Goal: Transaction & Acquisition: Purchase product/service

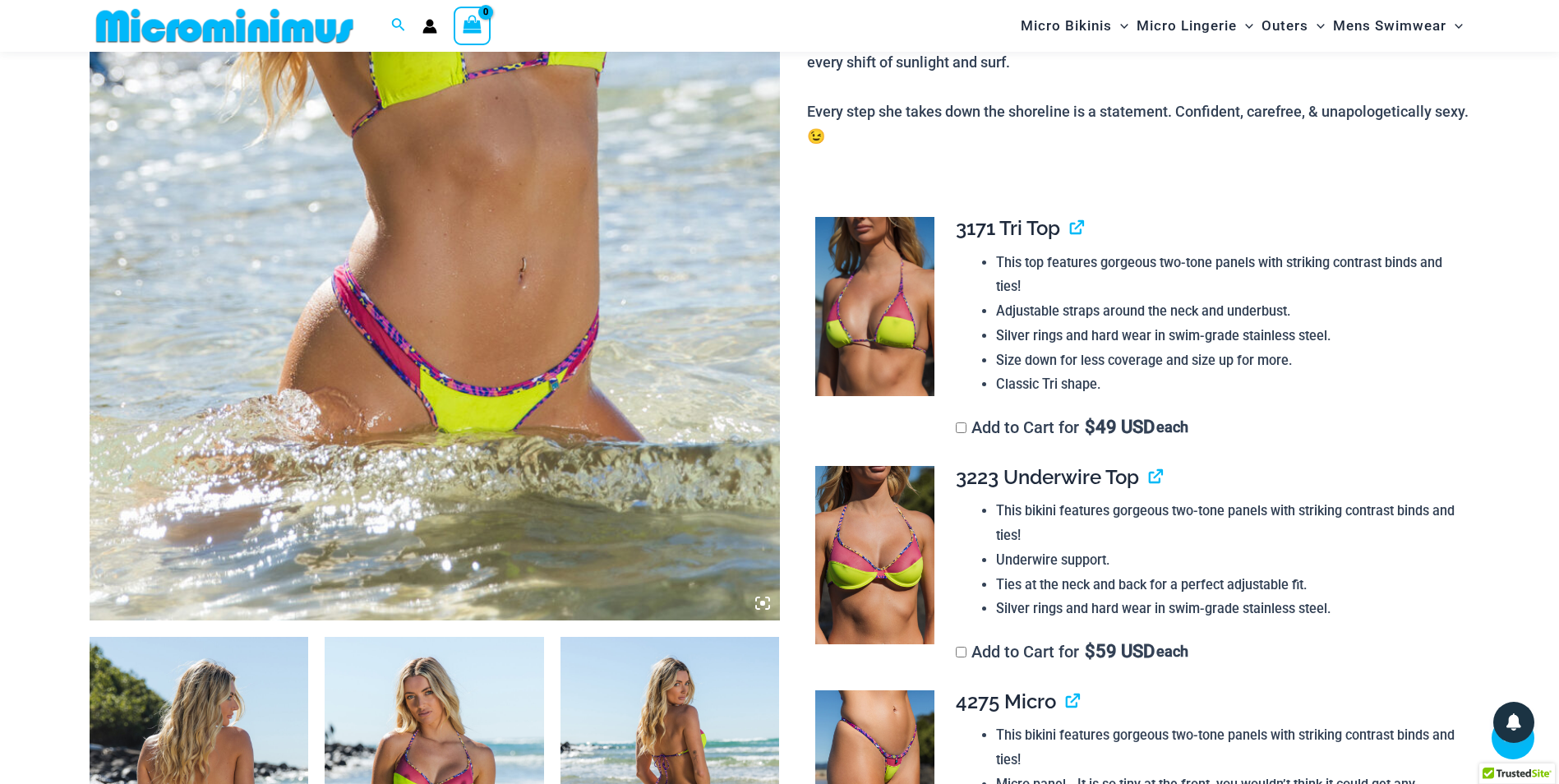
scroll to position [561, 0]
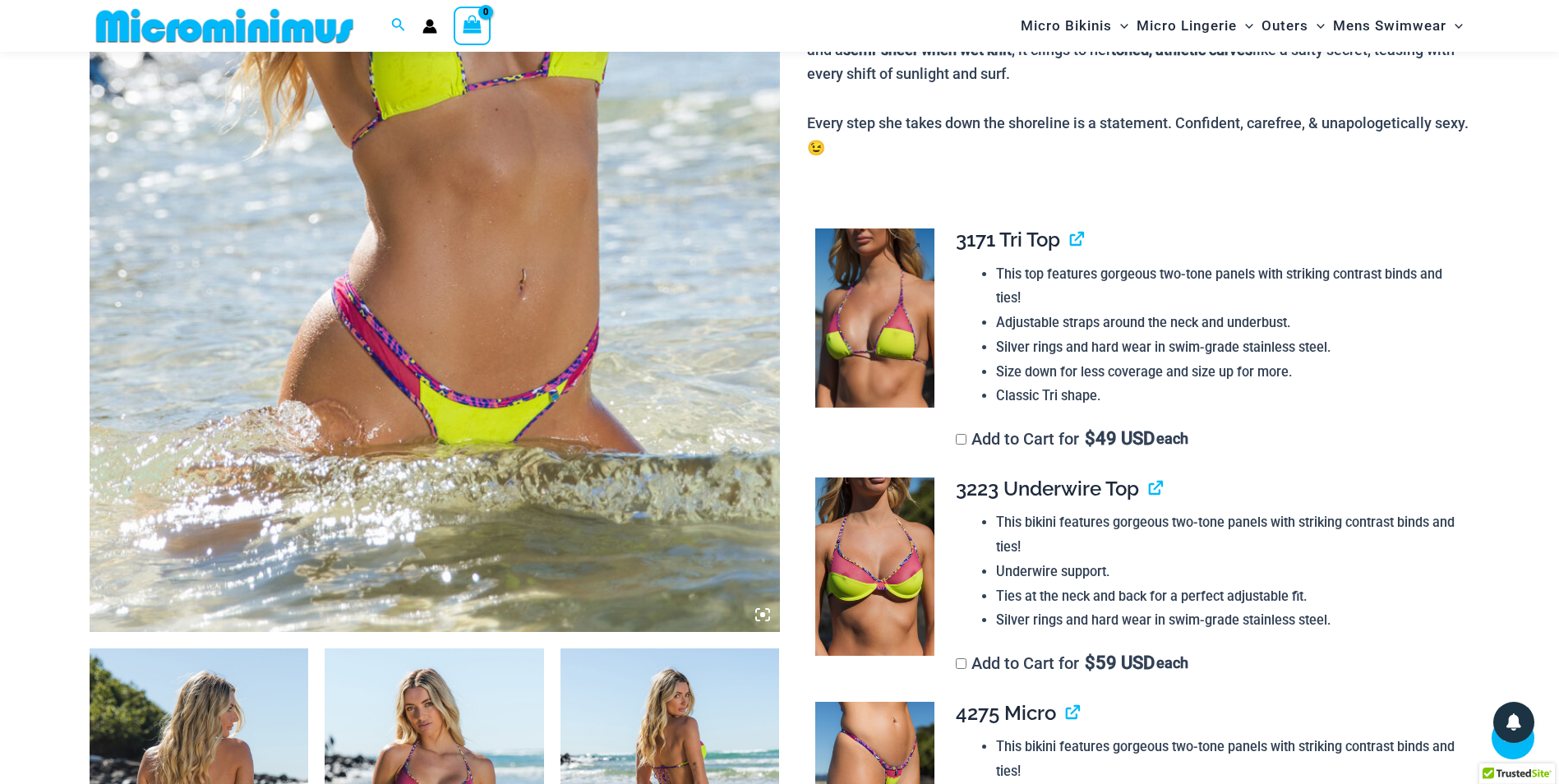
click at [876, 309] on img at bounding box center [874, 318] width 119 height 180
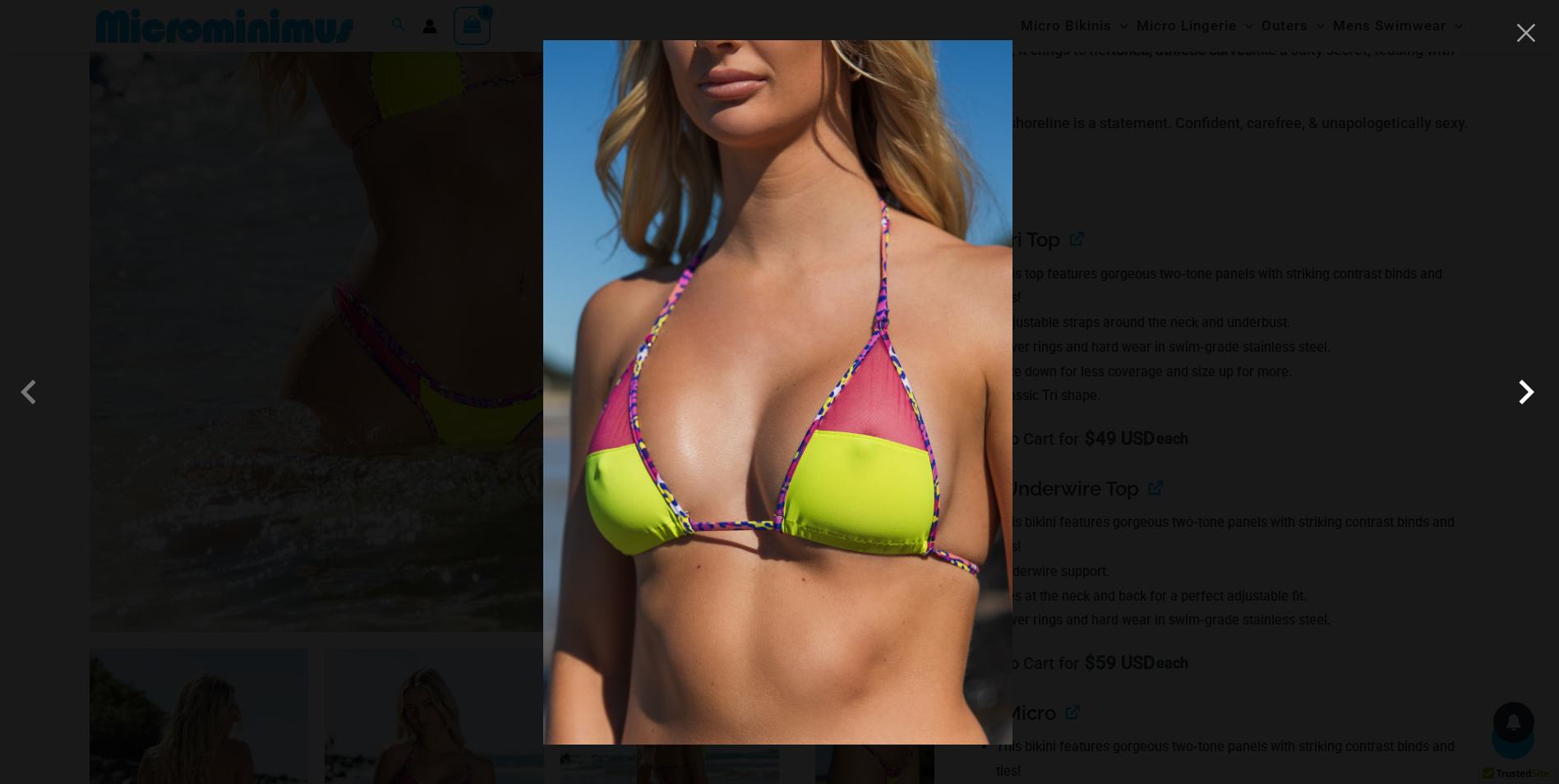
click at [1535, 408] on span at bounding box center [1525, 391] width 49 height 49
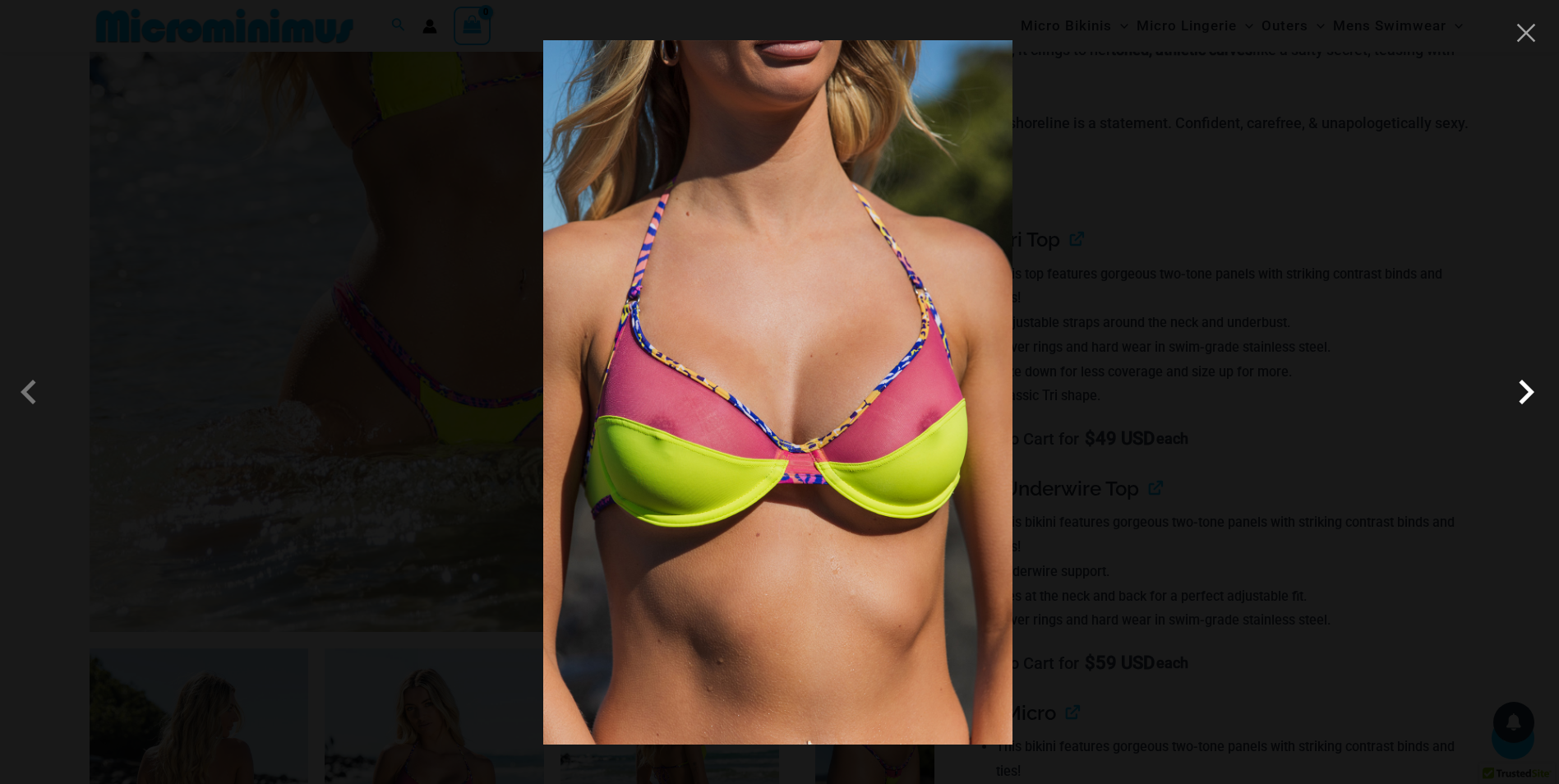
click at [1535, 408] on span at bounding box center [1525, 391] width 49 height 49
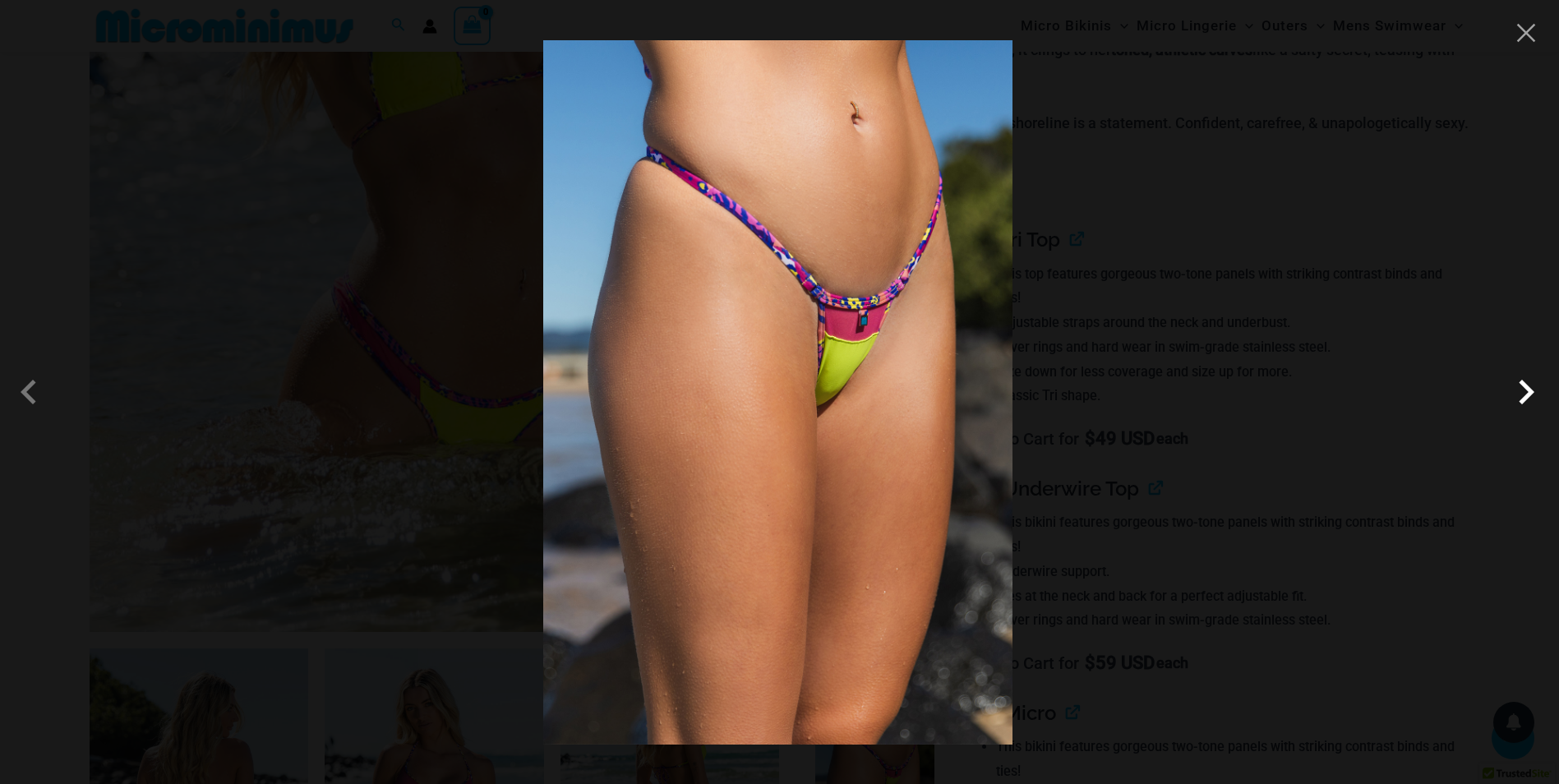
click at [1535, 408] on span at bounding box center [1525, 391] width 49 height 49
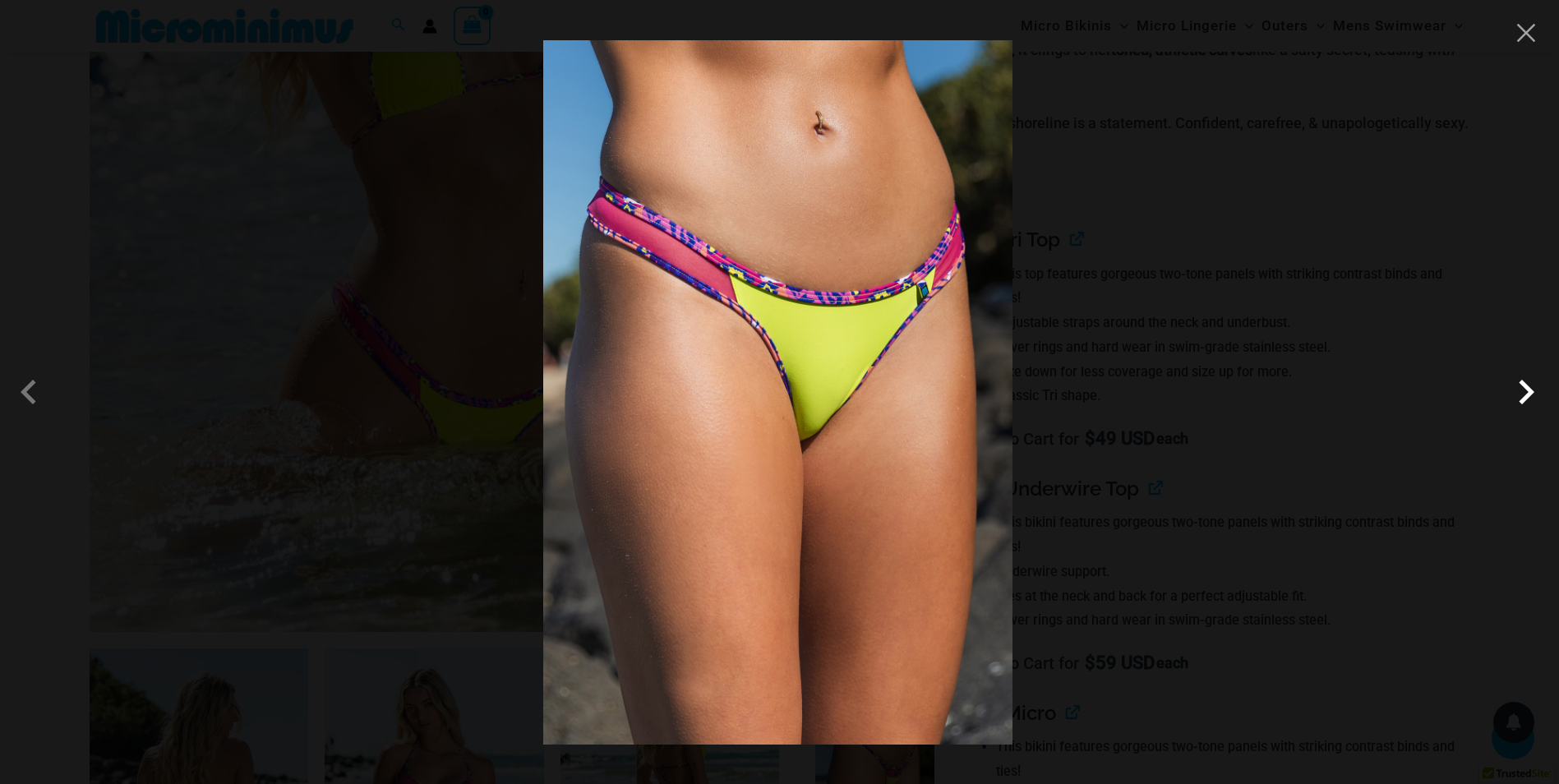
click at [1536, 407] on span at bounding box center [1525, 391] width 49 height 49
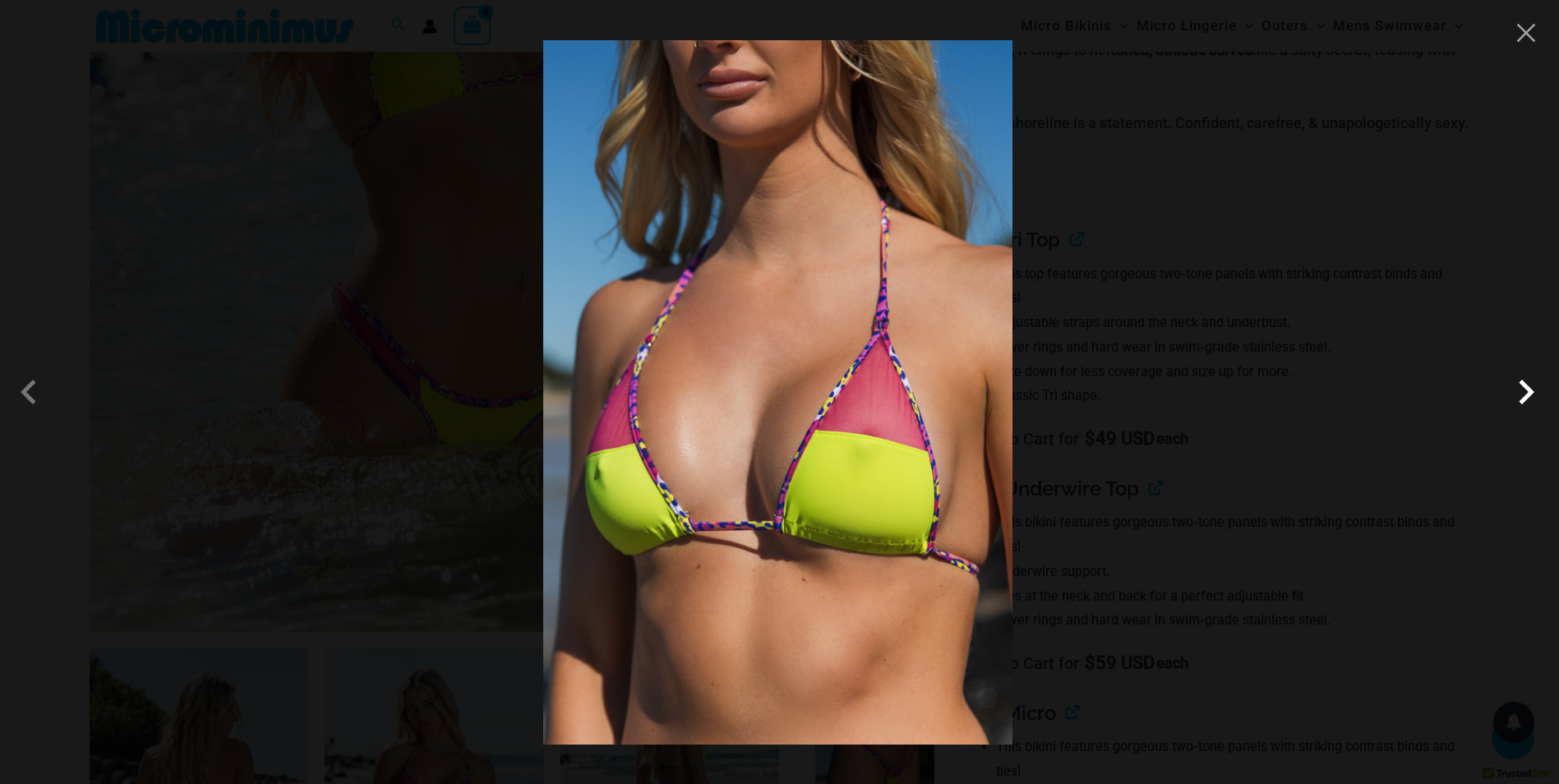
click at [1536, 407] on span at bounding box center [1525, 391] width 49 height 49
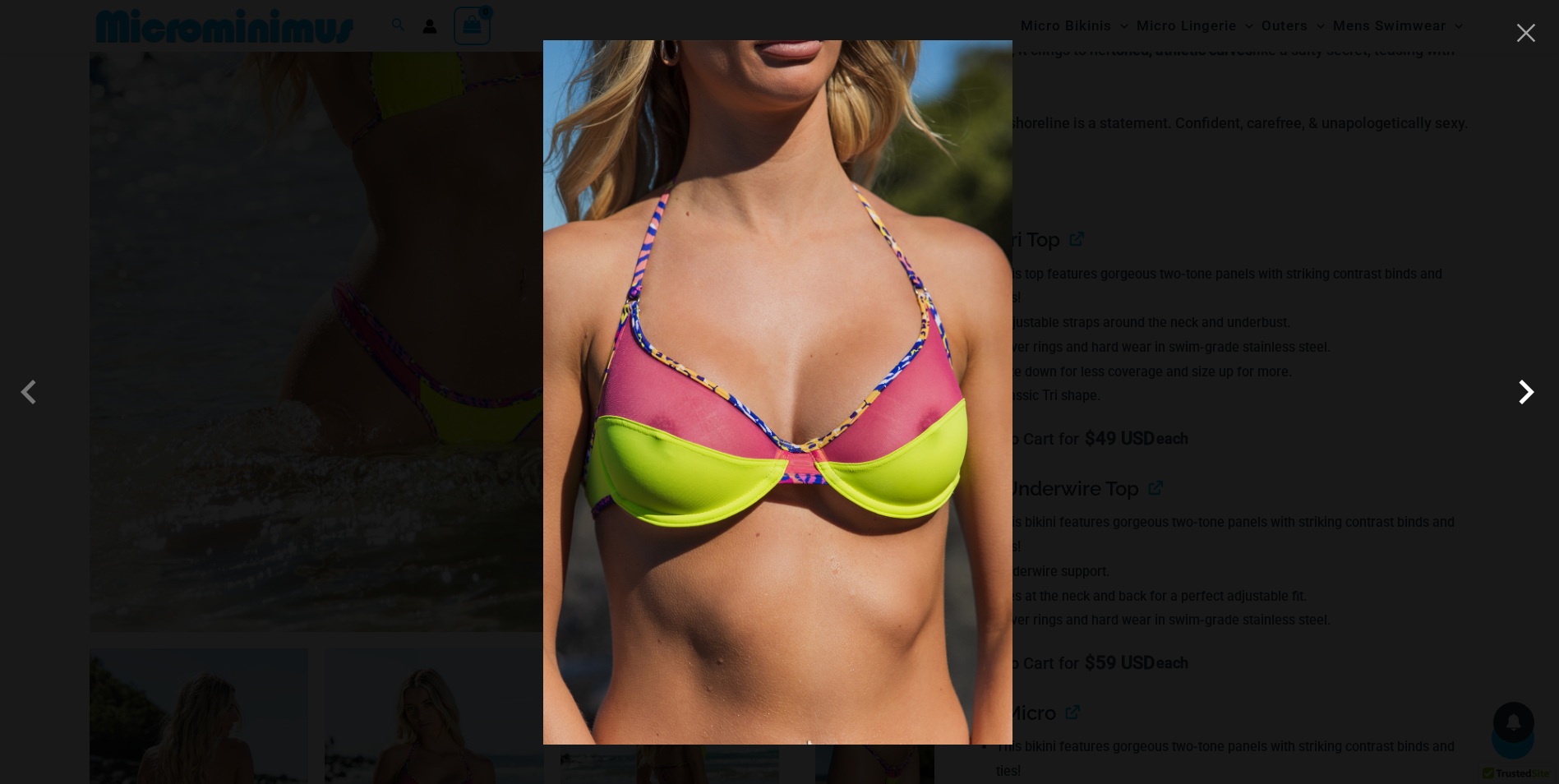
click at [1536, 407] on span at bounding box center [1525, 391] width 49 height 49
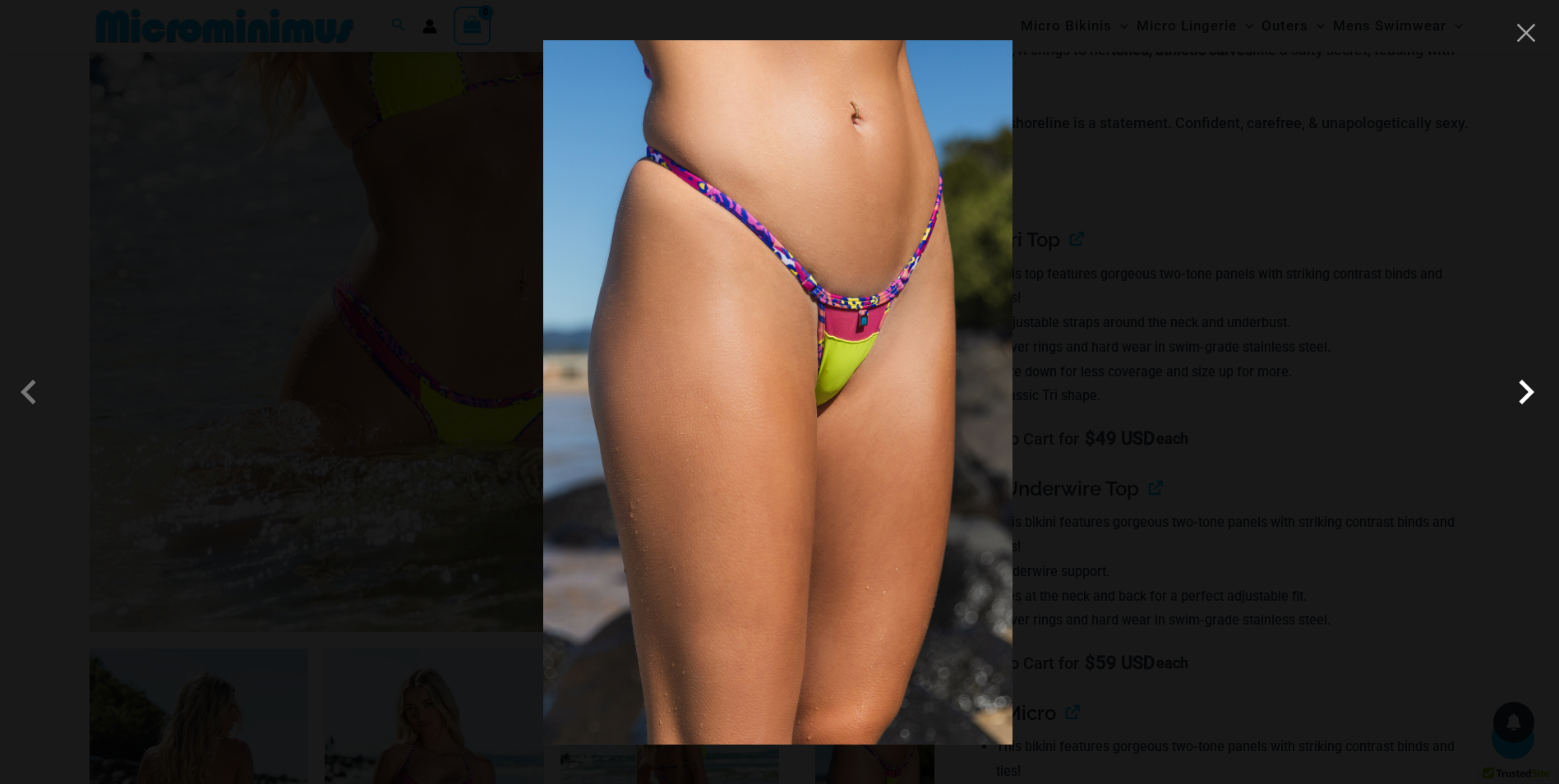
click at [1536, 407] on span at bounding box center [1525, 391] width 49 height 49
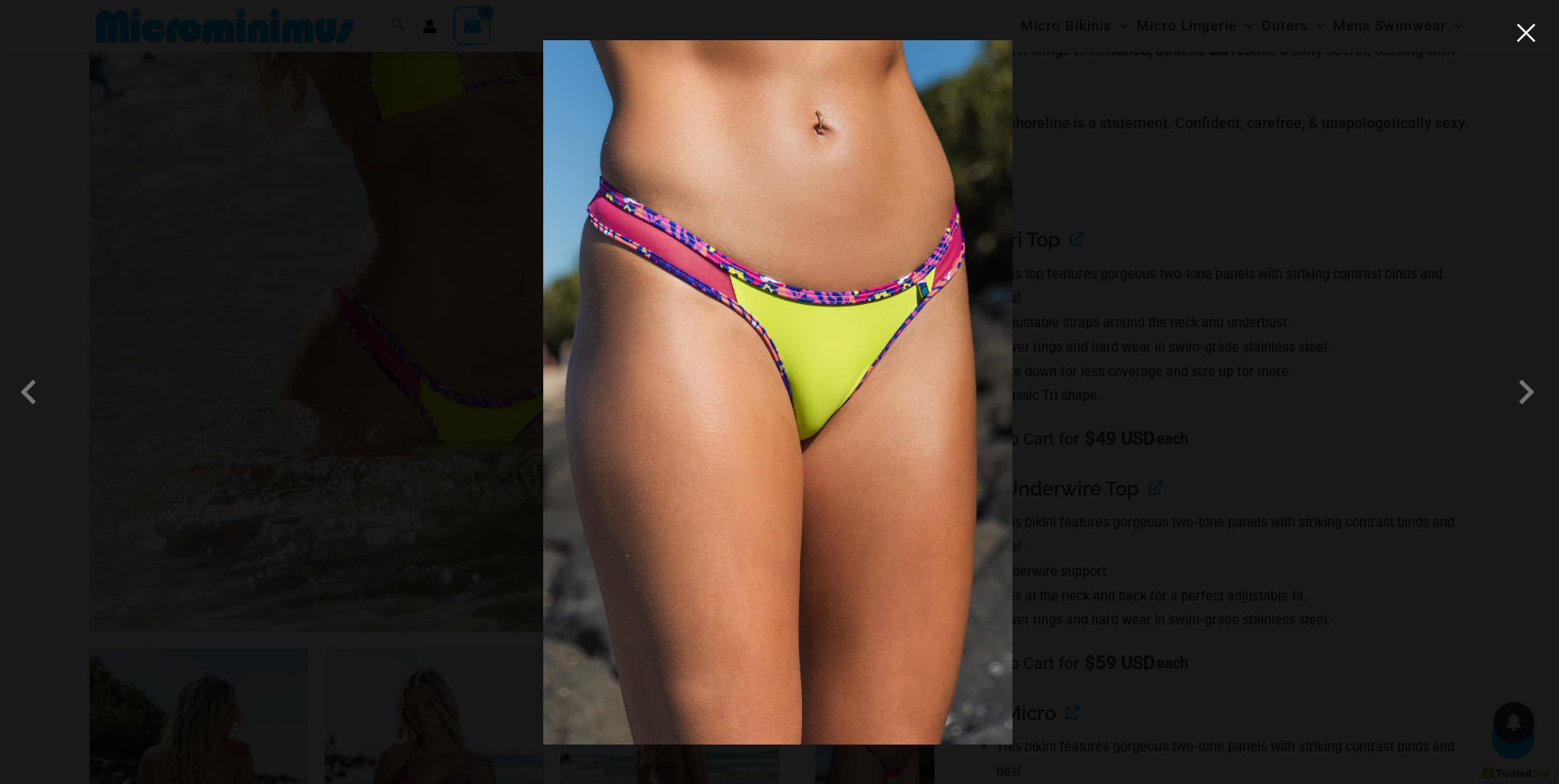
click at [1530, 44] on button "Close" at bounding box center [1526, 33] width 25 height 25
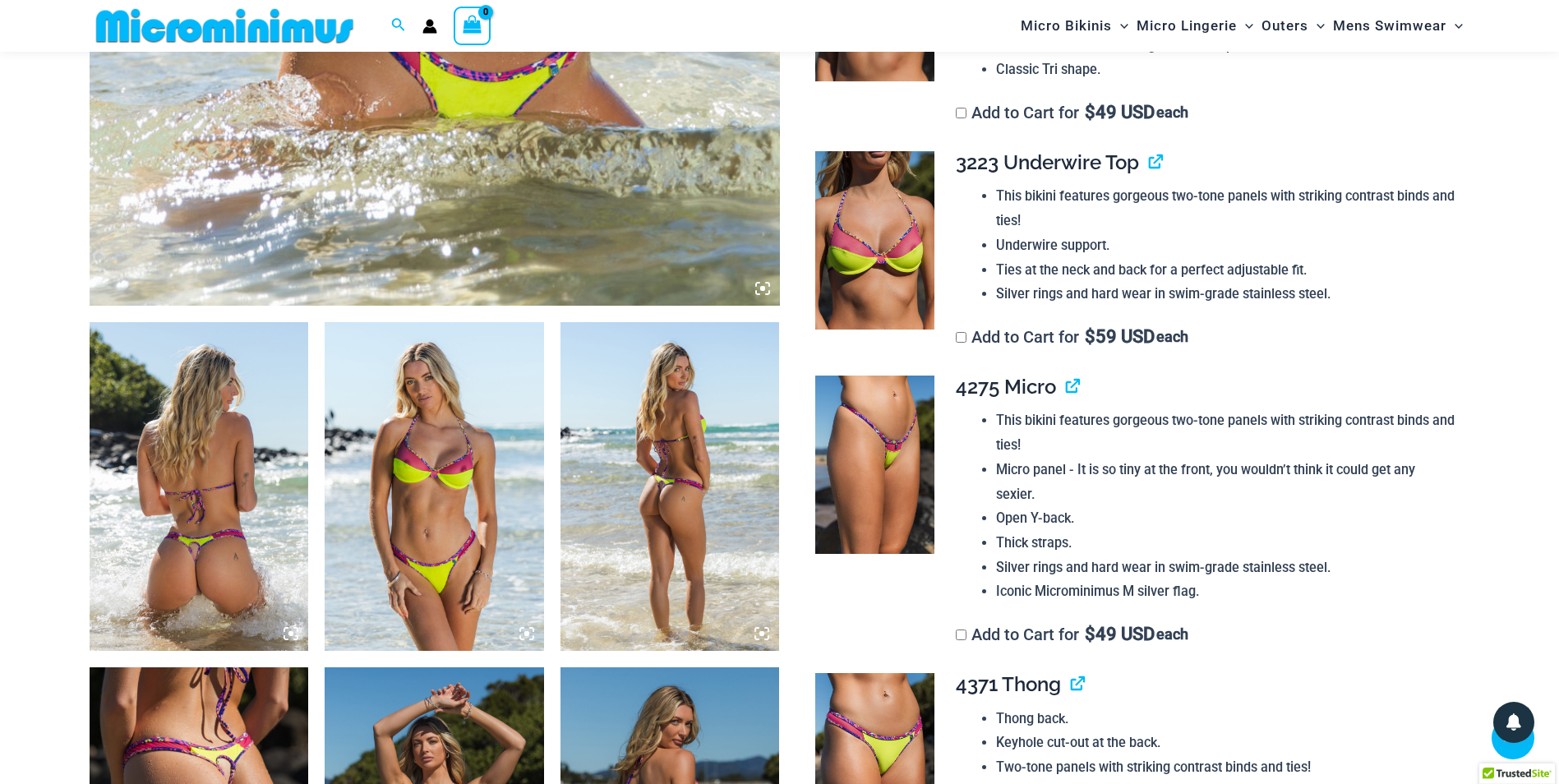
scroll to position [889, 0]
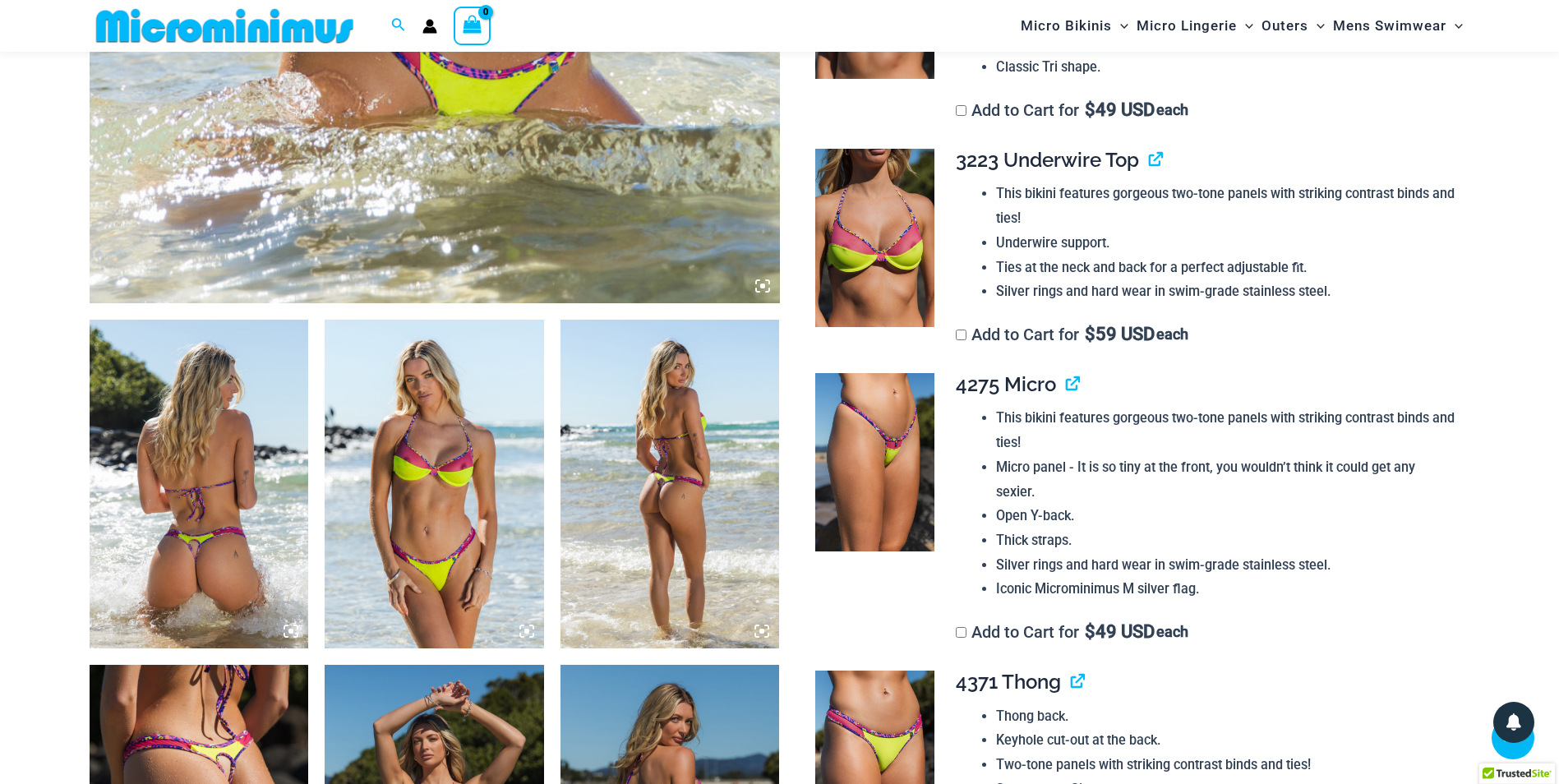
click at [397, 479] on img at bounding box center [434, 483] width 220 height 328
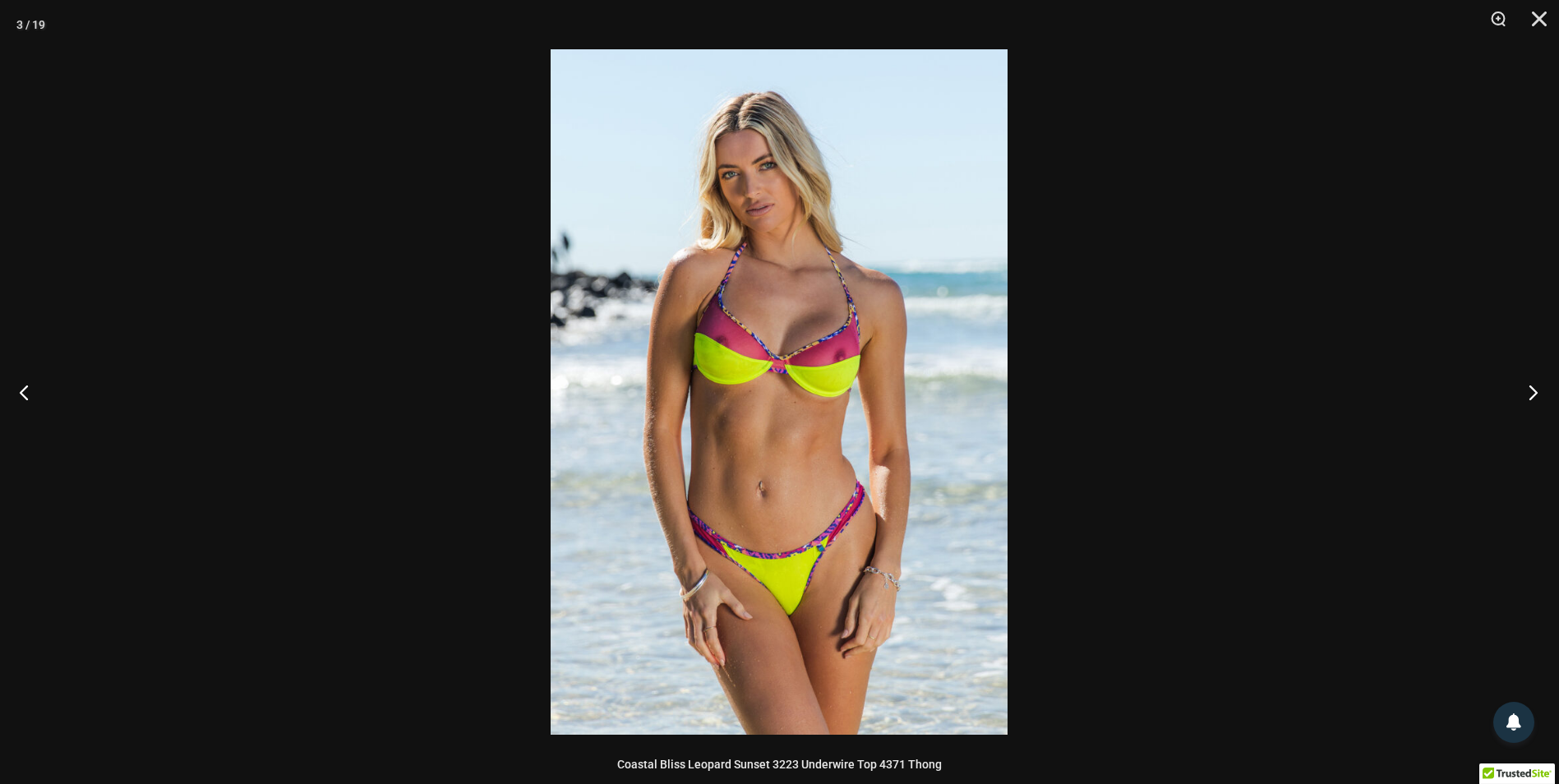
click at [1528, 402] on button "Next" at bounding box center [1528, 392] width 62 height 82
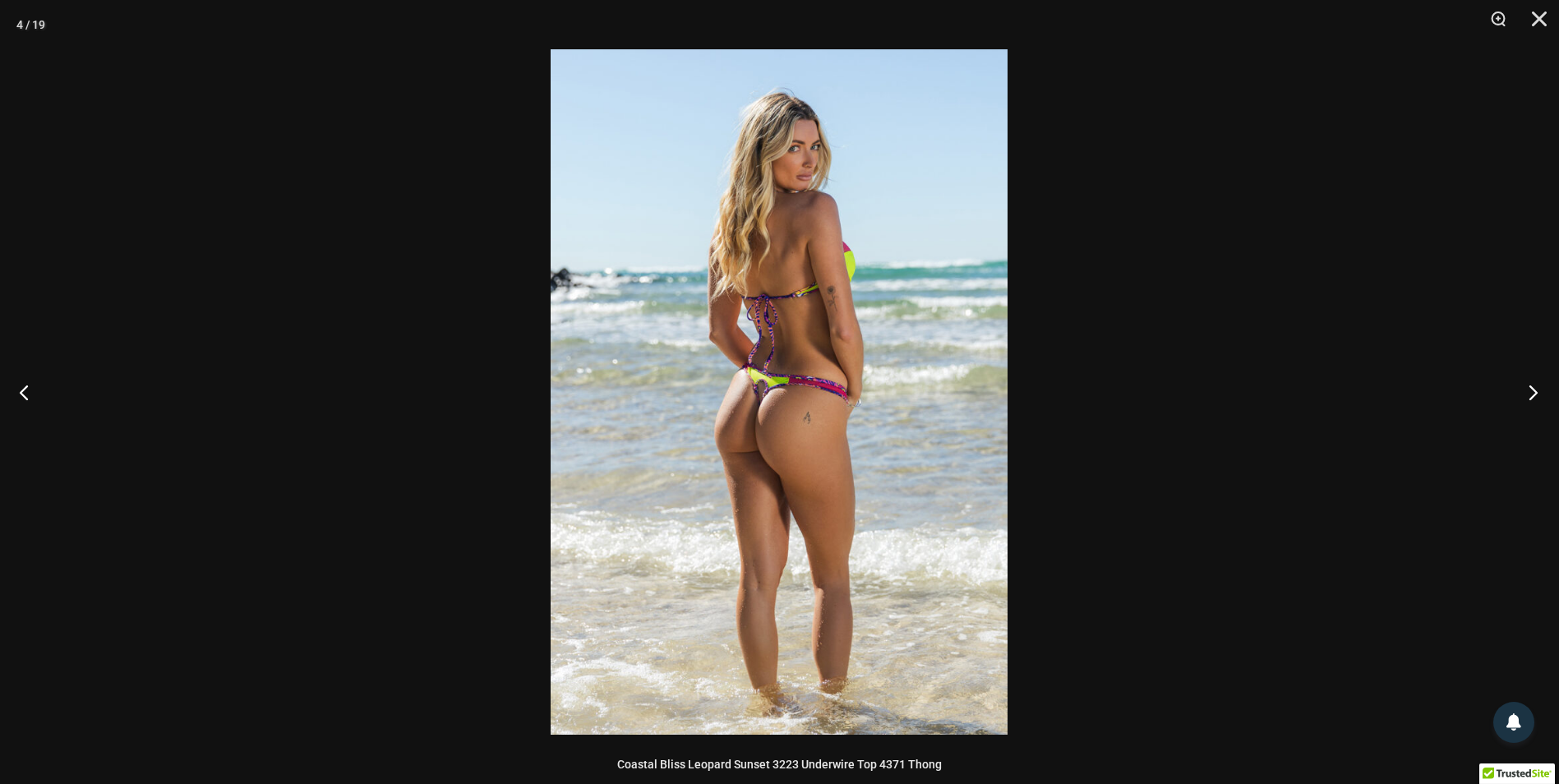
click at [1528, 402] on button "Next" at bounding box center [1528, 392] width 62 height 82
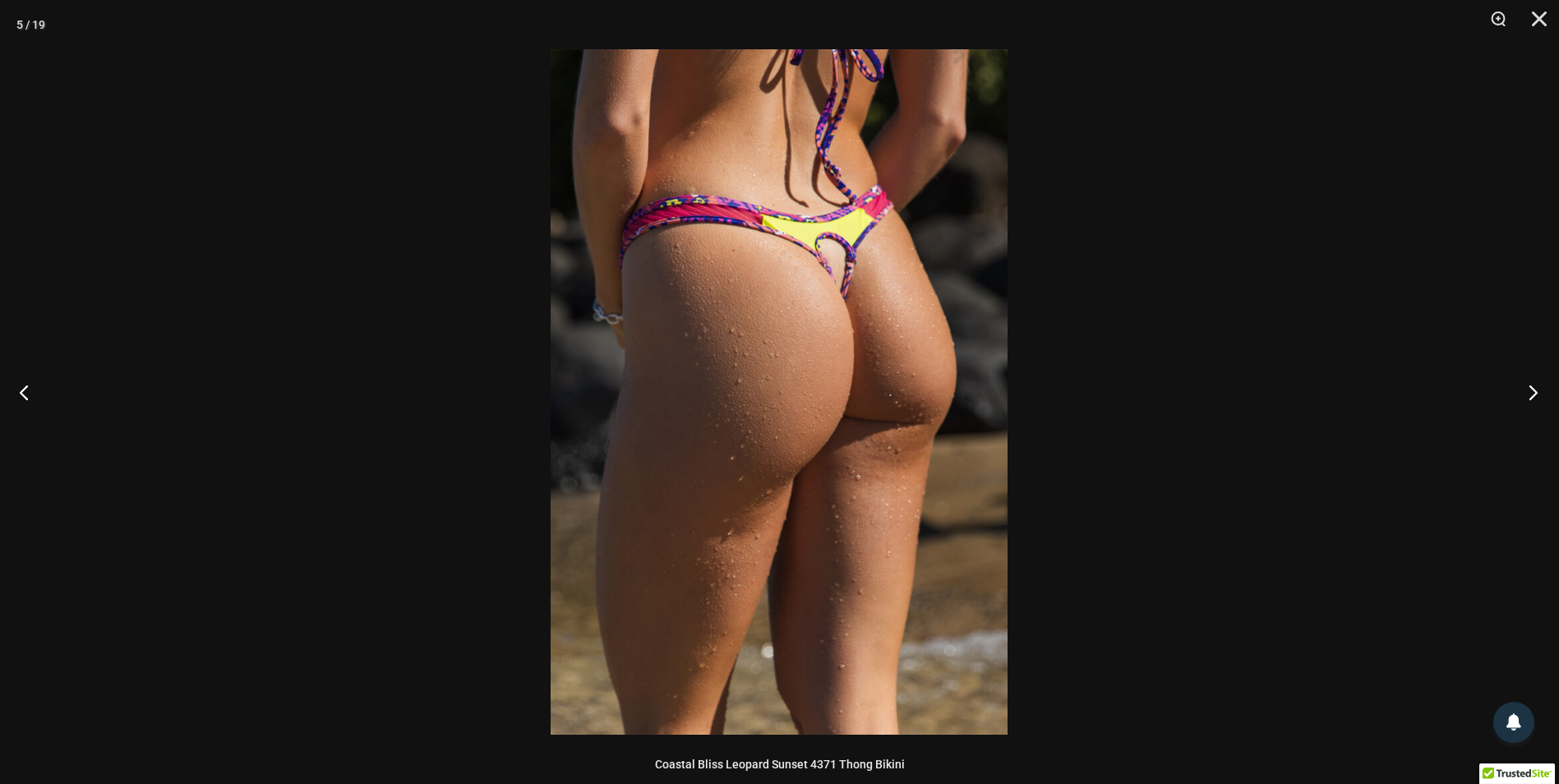
click at [1529, 402] on button "Next" at bounding box center [1528, 392] width 62 height 82
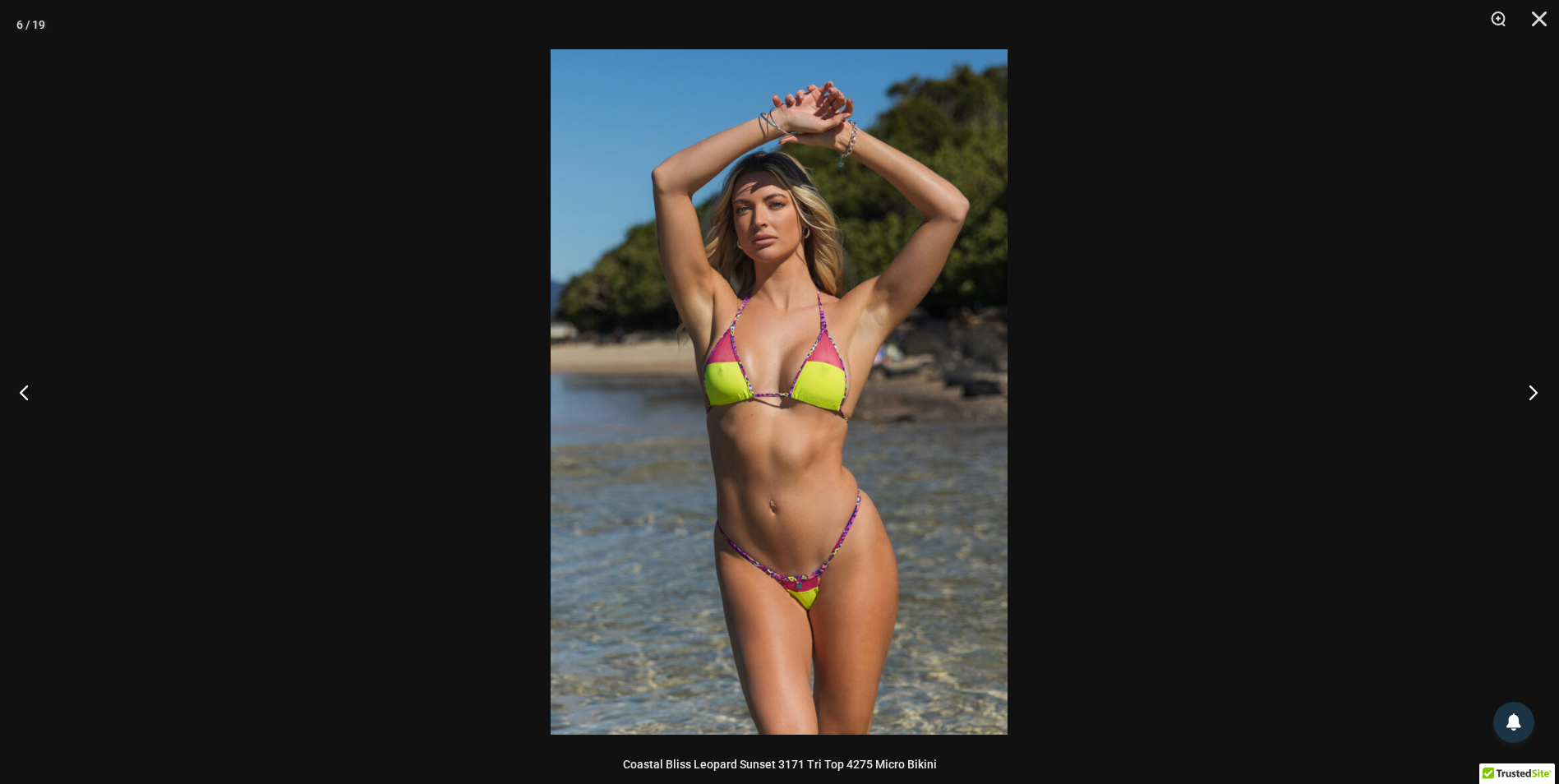
click at [1521, 402] on button "Next" at bounding box center [1528, 392] width 62 height 82
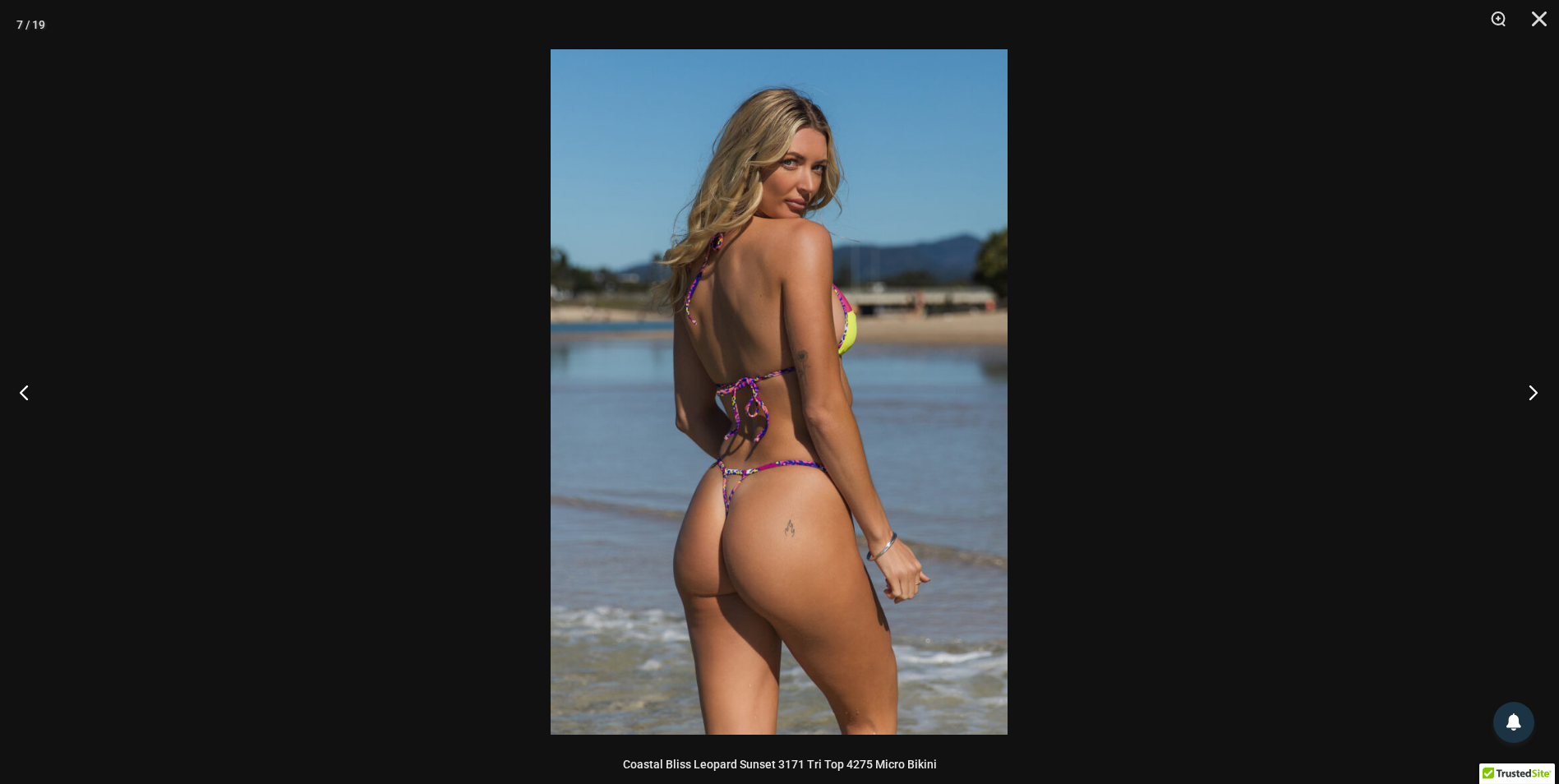
click at [1501, 399] on button "Next" at bounding box center [1528, 392] width 62 height 82
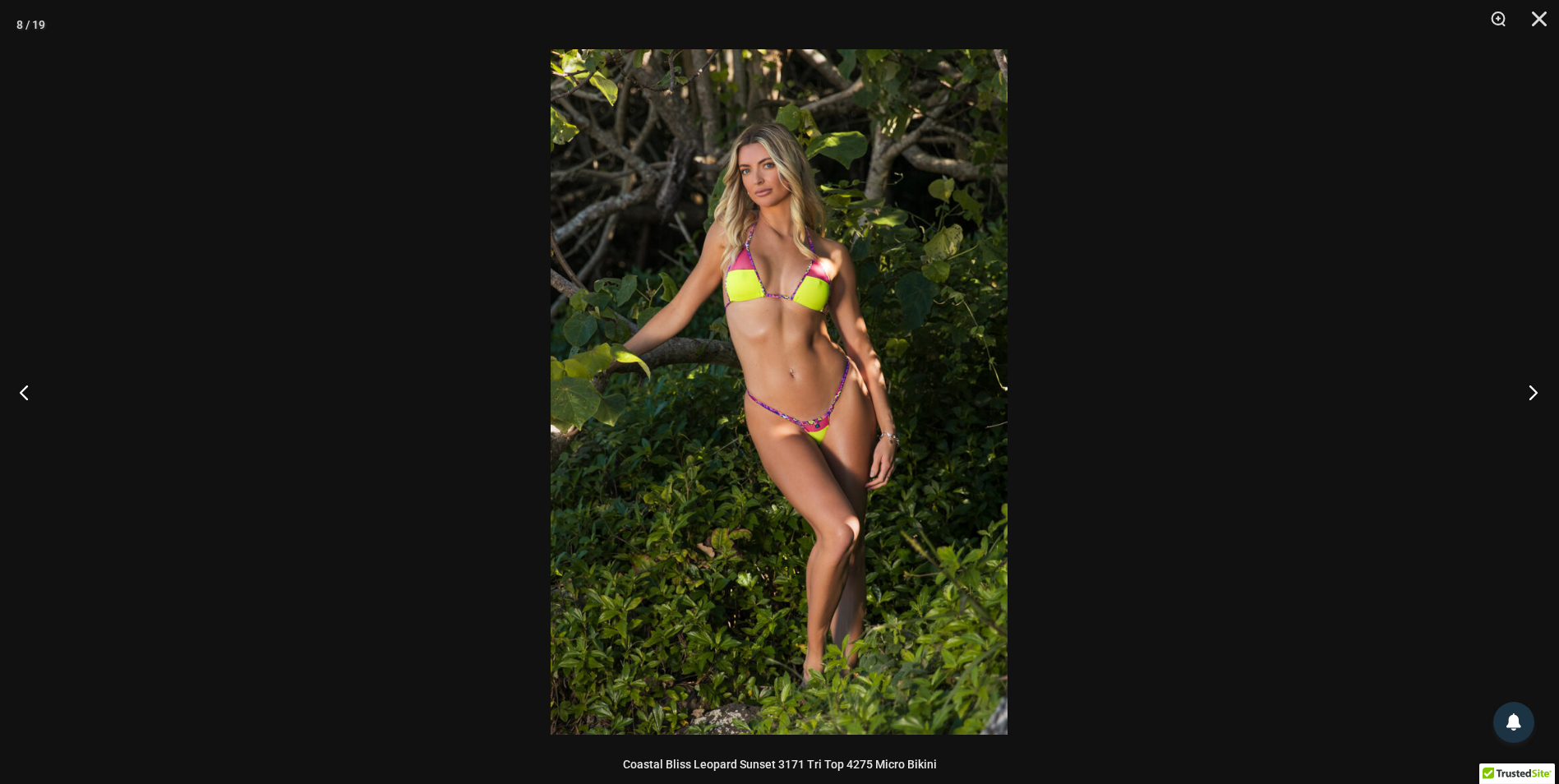
click at [1536, 382] on button "Next" at bounding box center [1528, 392] width 62 height 82
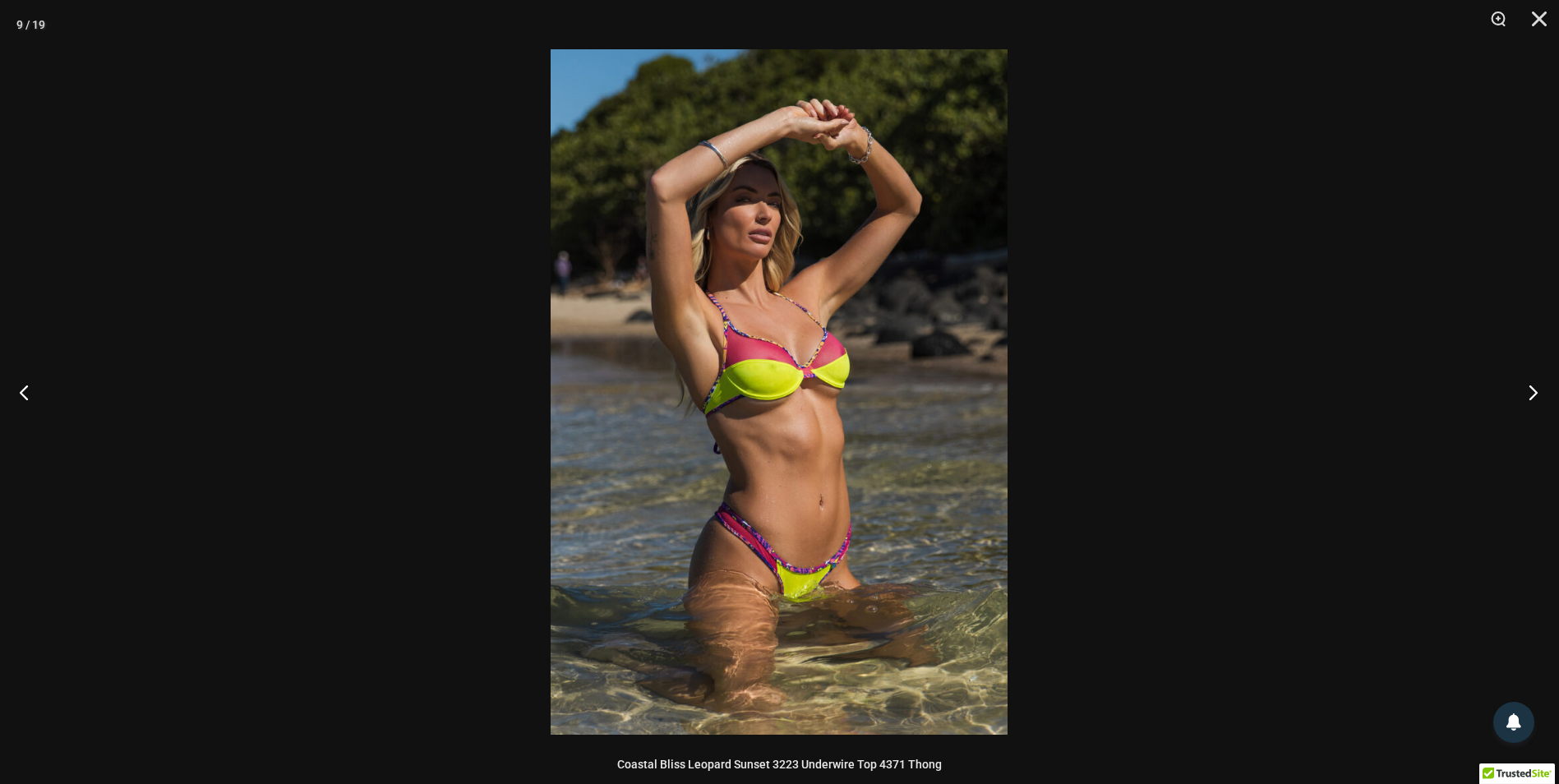
click at [1533, 387] on button "Next" at bounding box center [1528, 392] width 62 height 82
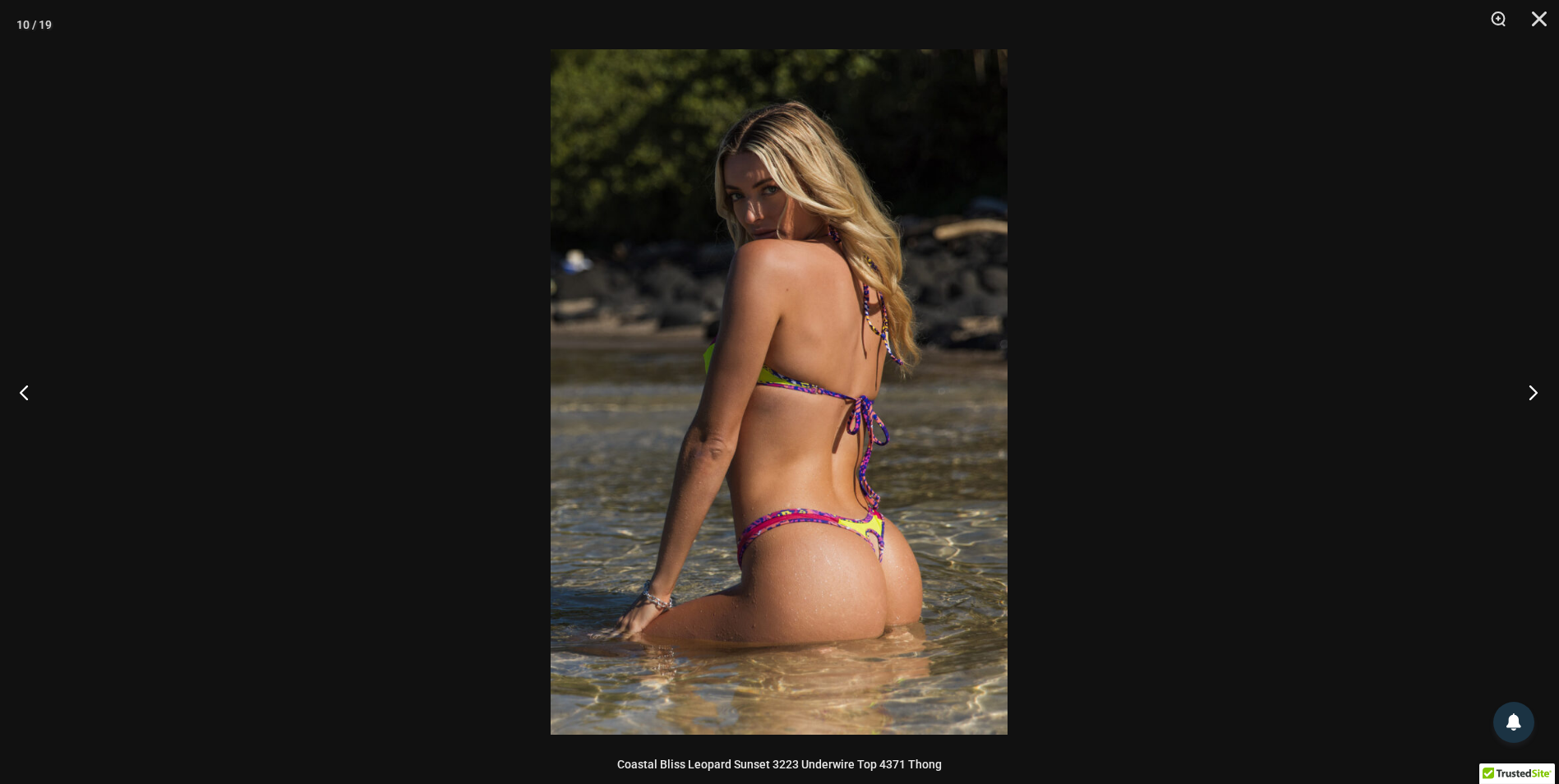
click at [1533, 383] on button "Next" at bounding box center [1528, 392] width 62 height 82
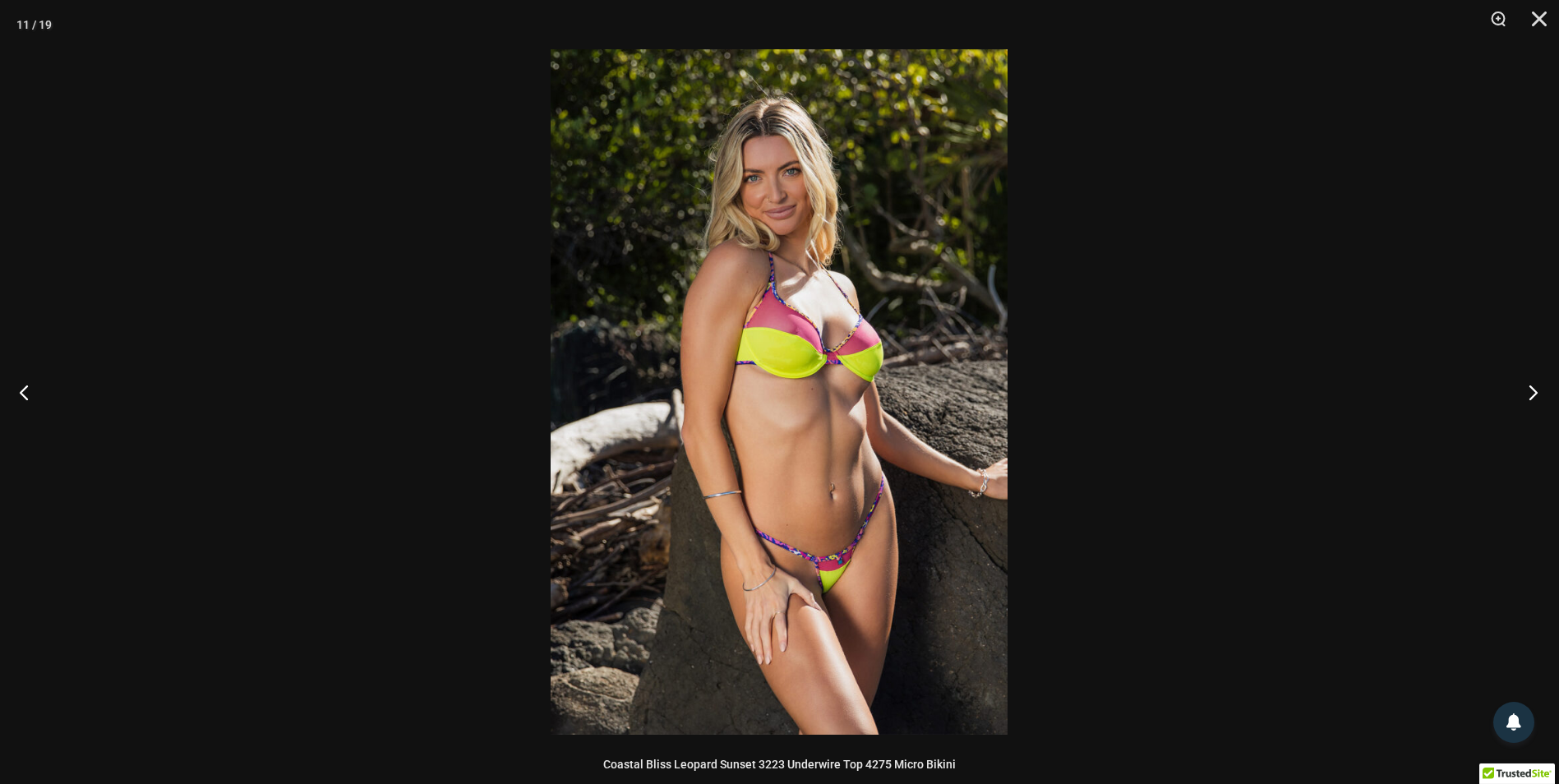
click at [1533, 382] on button "Next" at bounding box center [1528, 392] width 62 height 82
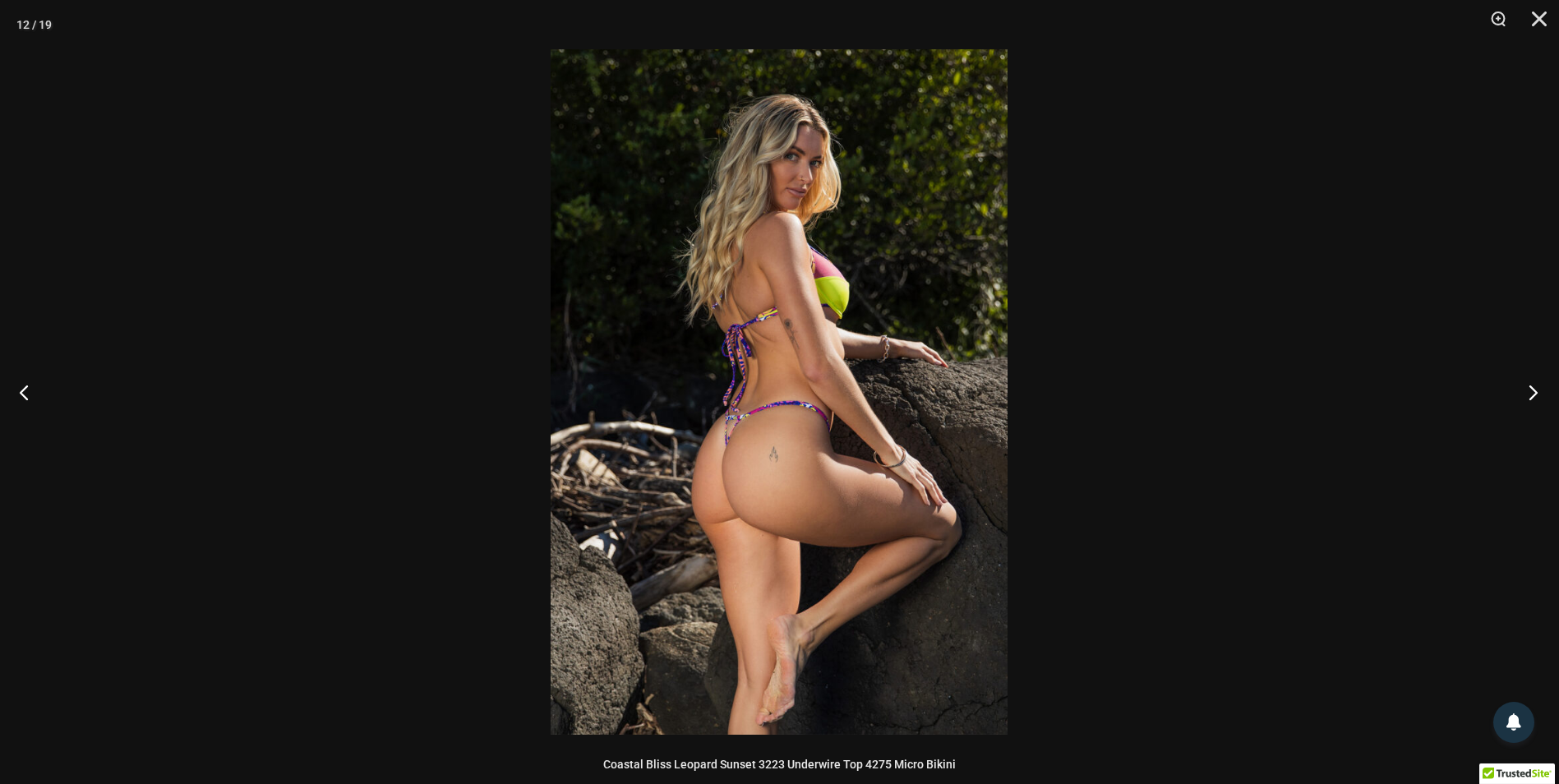
click at [1533, 382] on button "Next" at bounding box center [1528, 392] width 62 height 82
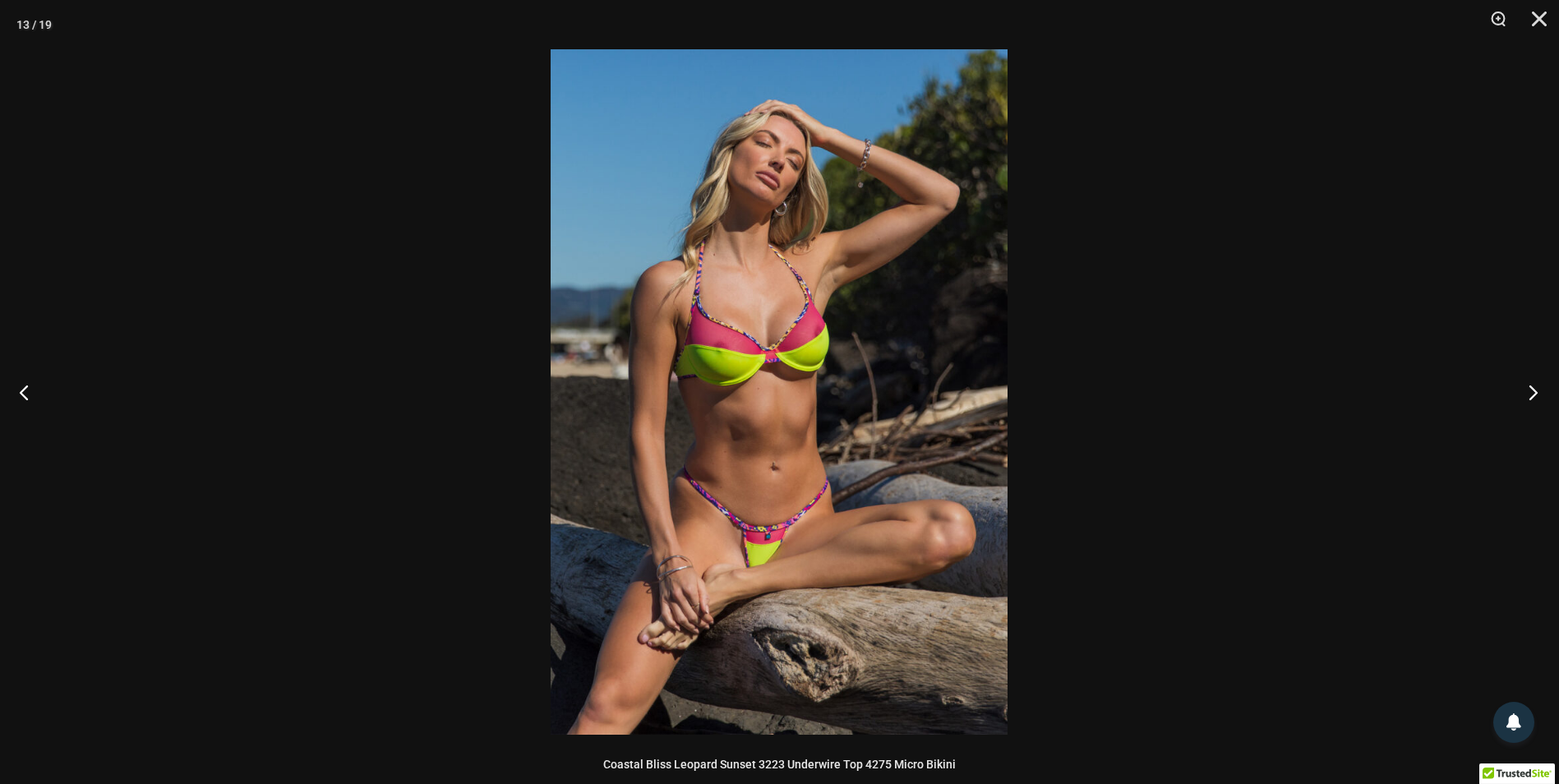
click at [1533, 381] on button "Next" at bounding box center [1528, 392] width 62 height 82
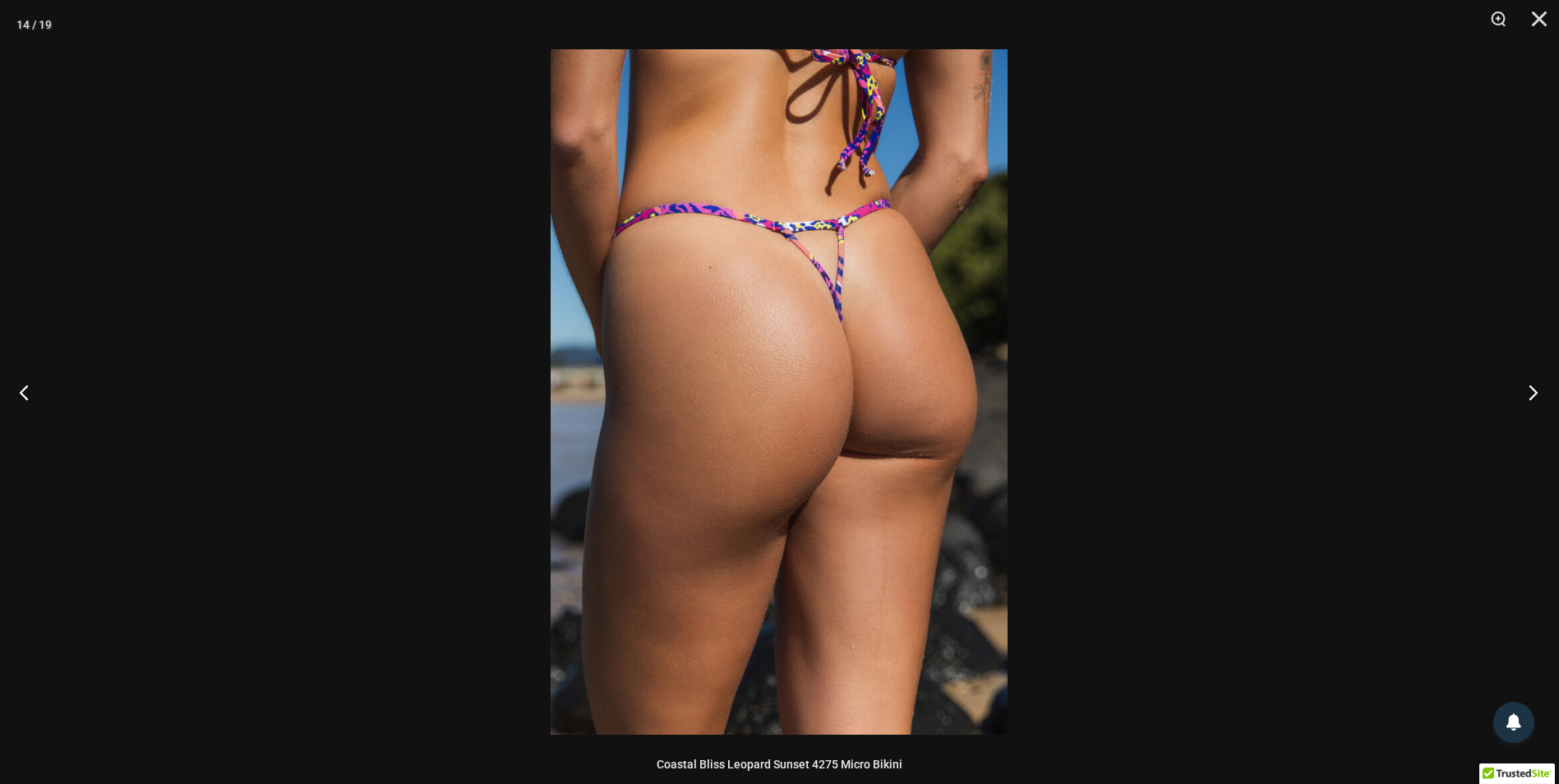
click at [1533, 381] on button "Next" at bounding box center [1528, 392] width 62 height 82
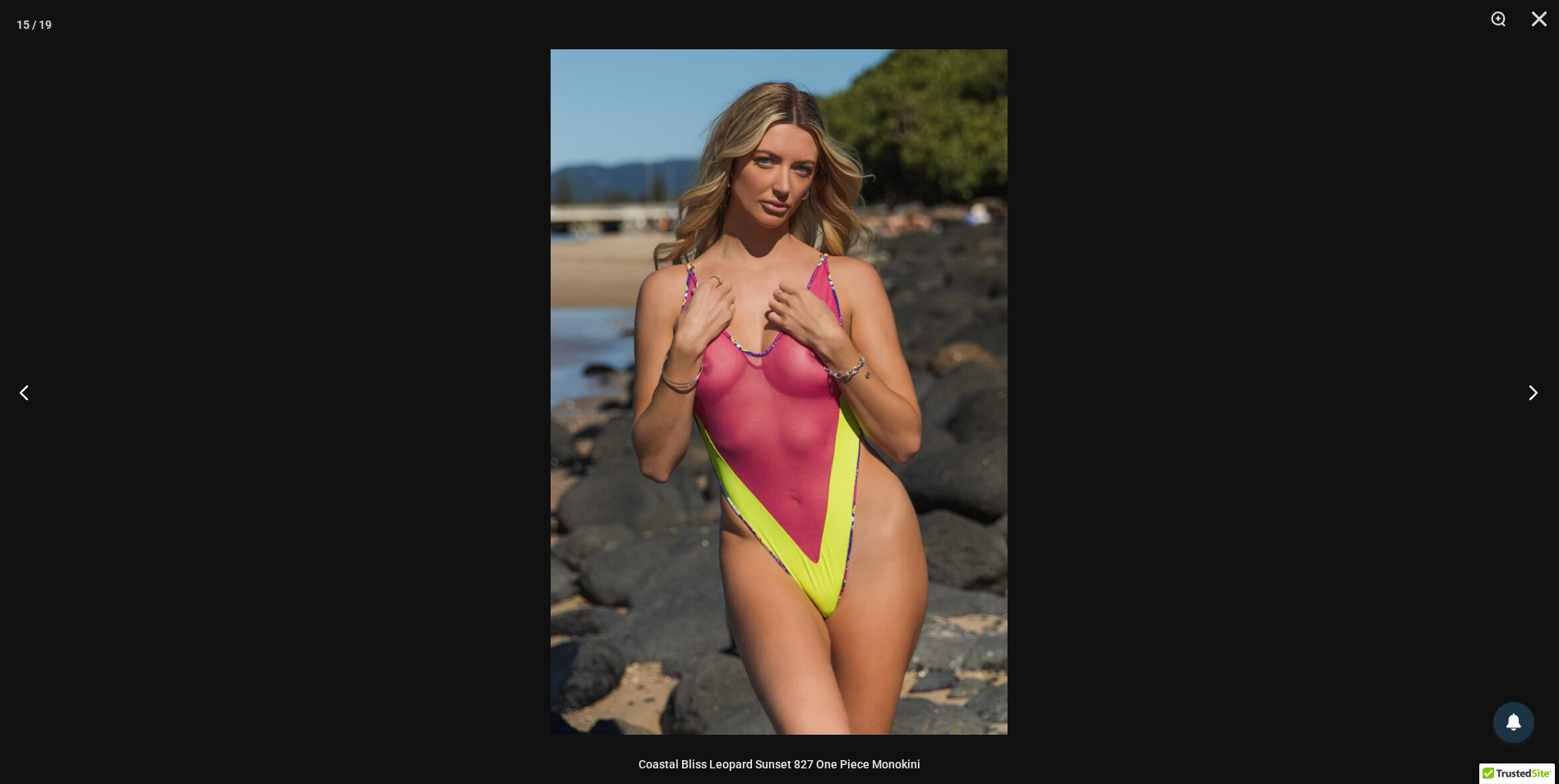
click at [1533, 393] on button "Next" at bounding box center [1528, 392] width 62 height 82
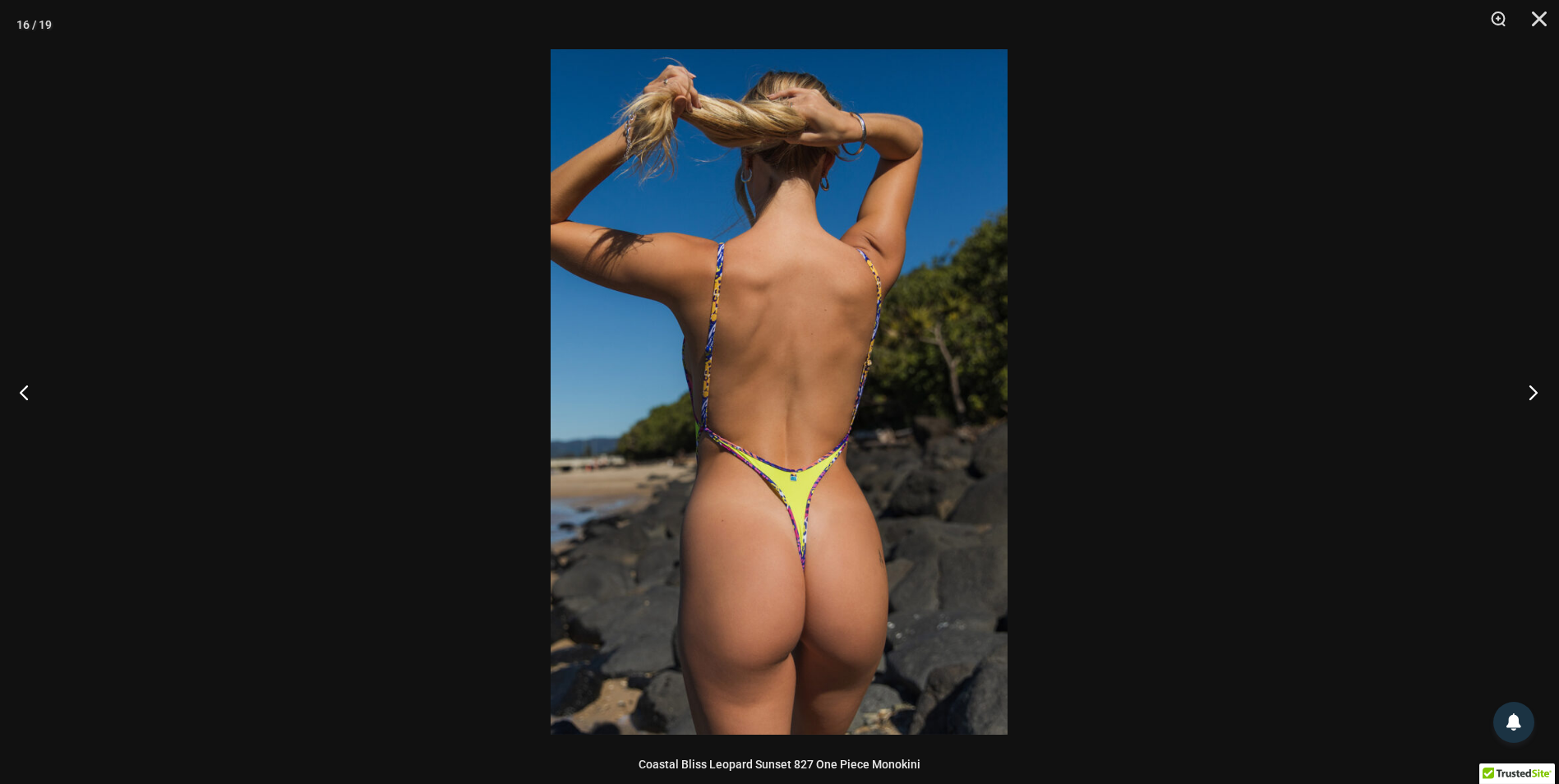
click at [1534, 389] on button "Next" at bounding box center [1528, 392] width 62 height 82
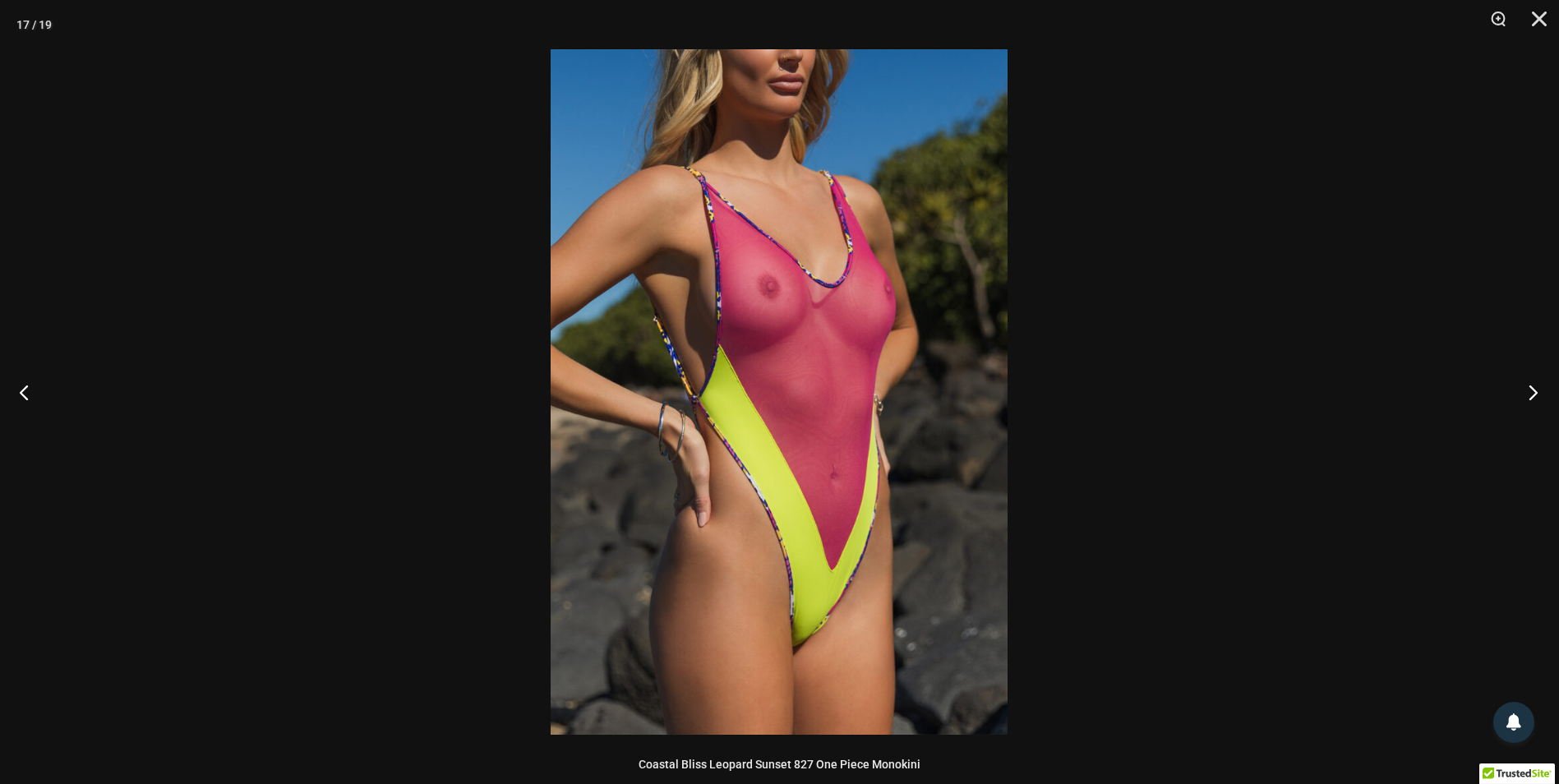
click at [1532, 395] on button "Next" at bounding box center [1528, 392] width 62 height 82
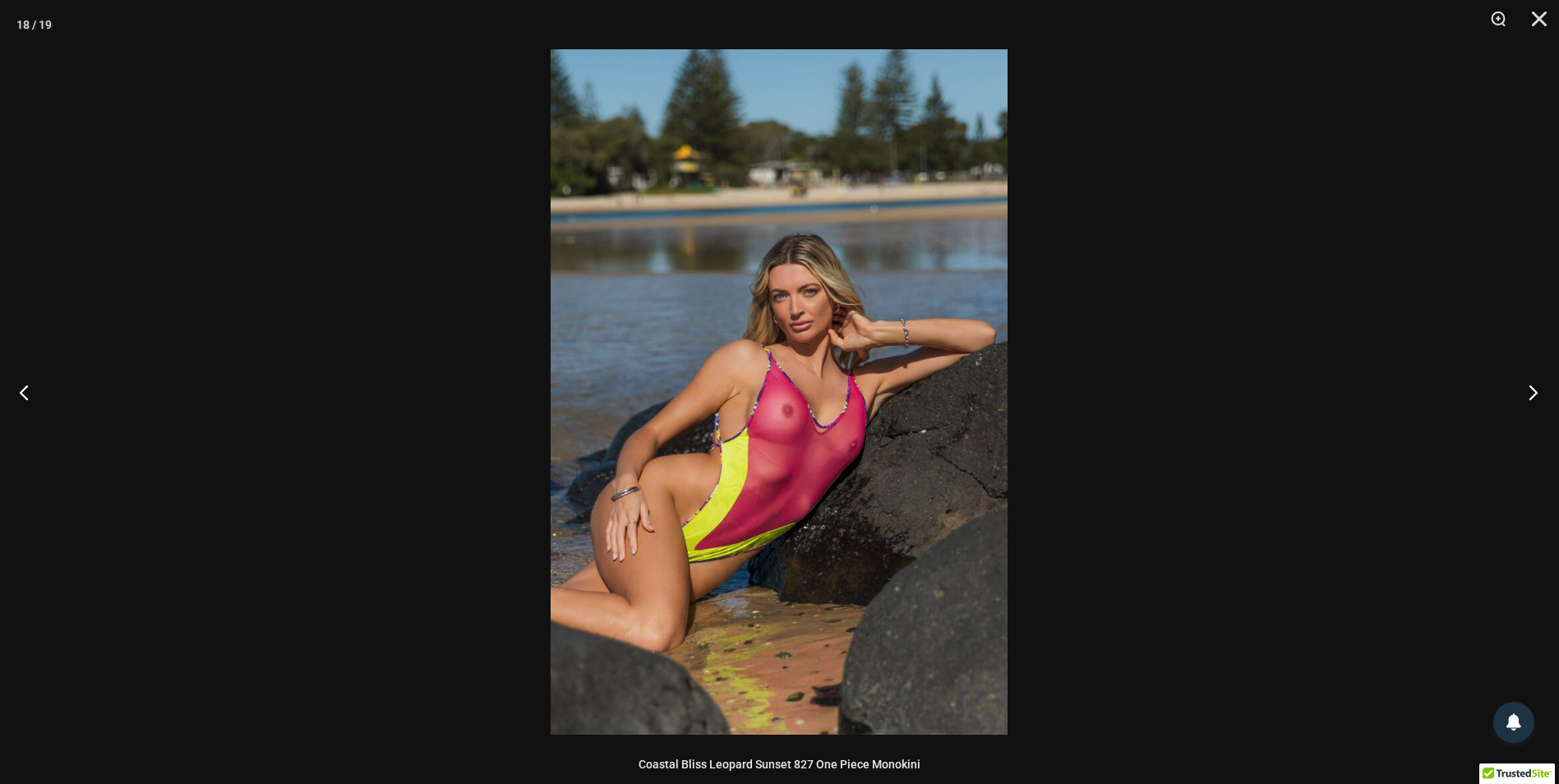
click at [1534, 387] on button "Next" at bounding box center [1528, 392] width 62 height 82
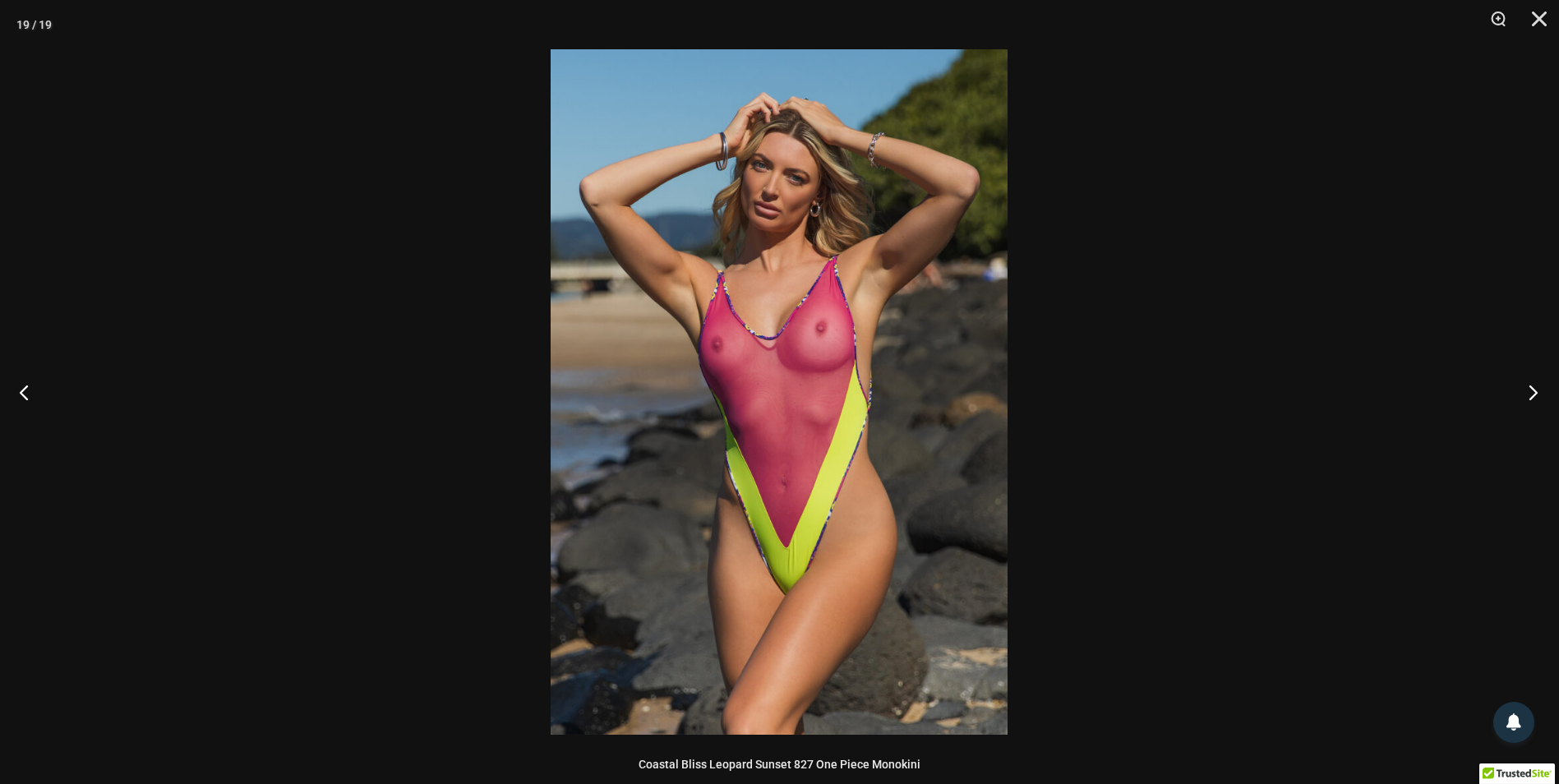
click at [1536, 384] on button "Next" at bounding box center [1528, 392] width 62 height 82
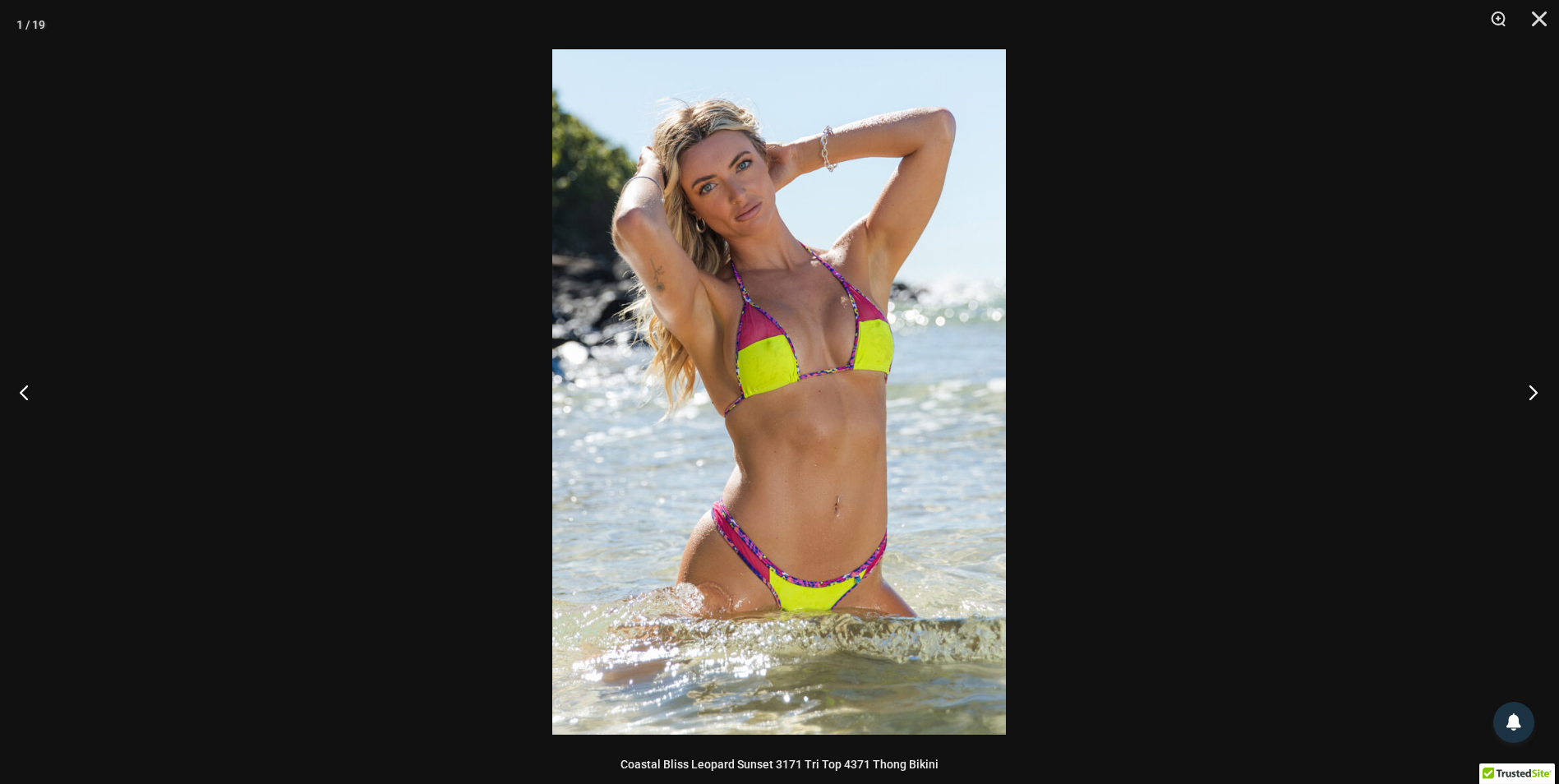
click at [1536, 384] on button "Next" at bounding box center [1528, 392] width 62 height 82
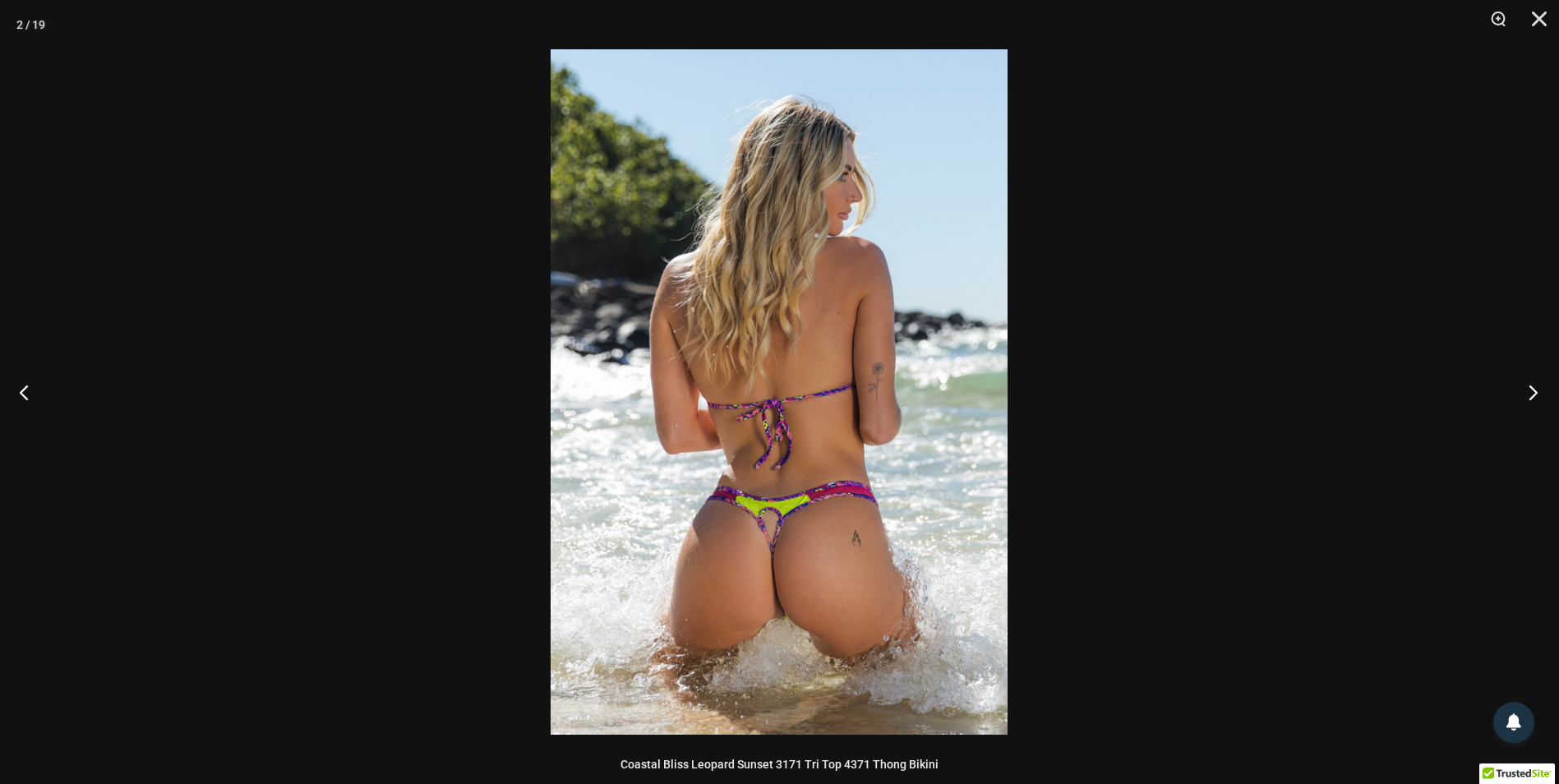
click at [1538, 384] on button "Next" at bounding box center [1528, 392] width 62 height 82
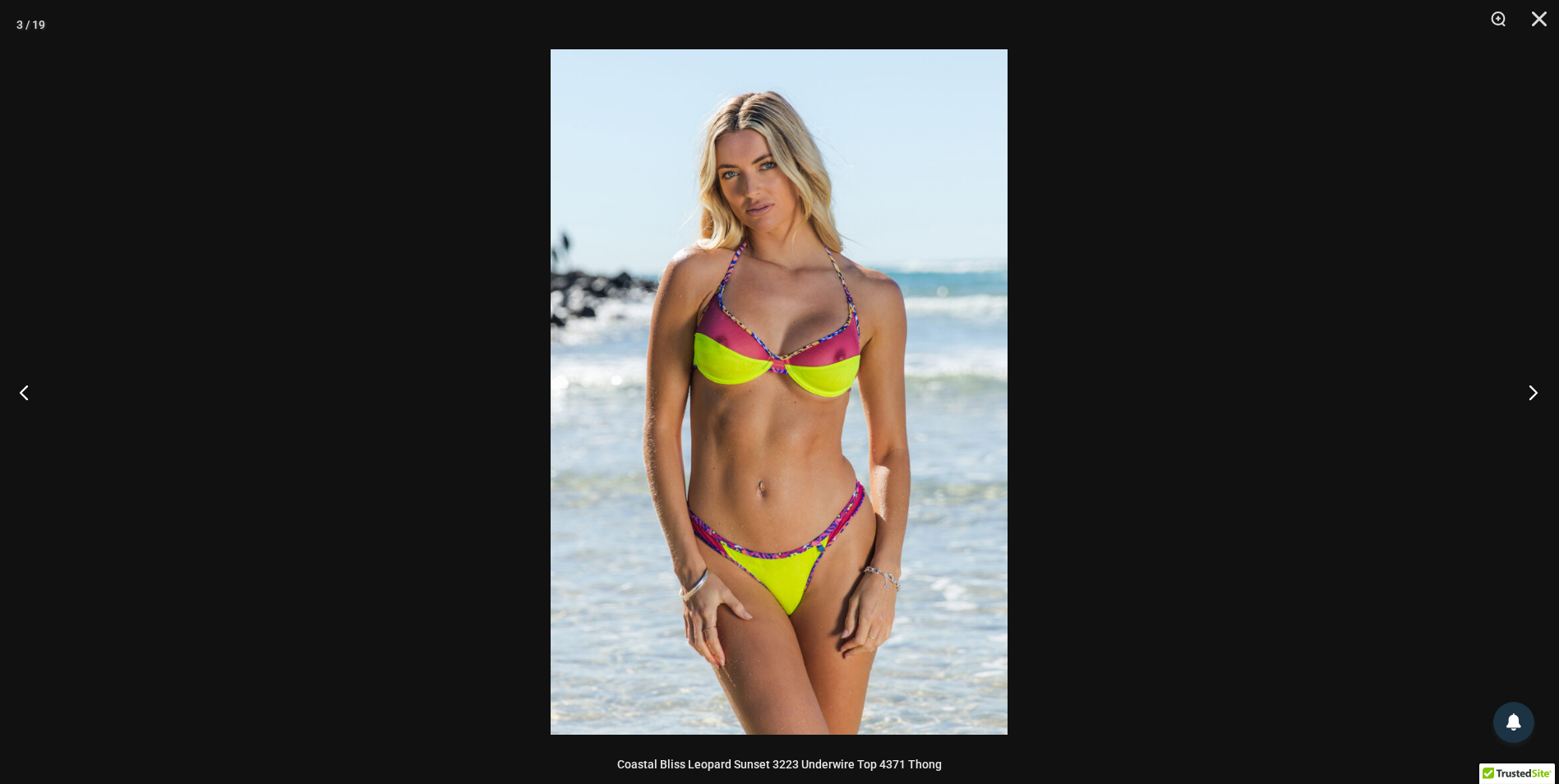
click at [1538, 384] on button "Next" at bounding box center [1528, 392] width 62 height 82
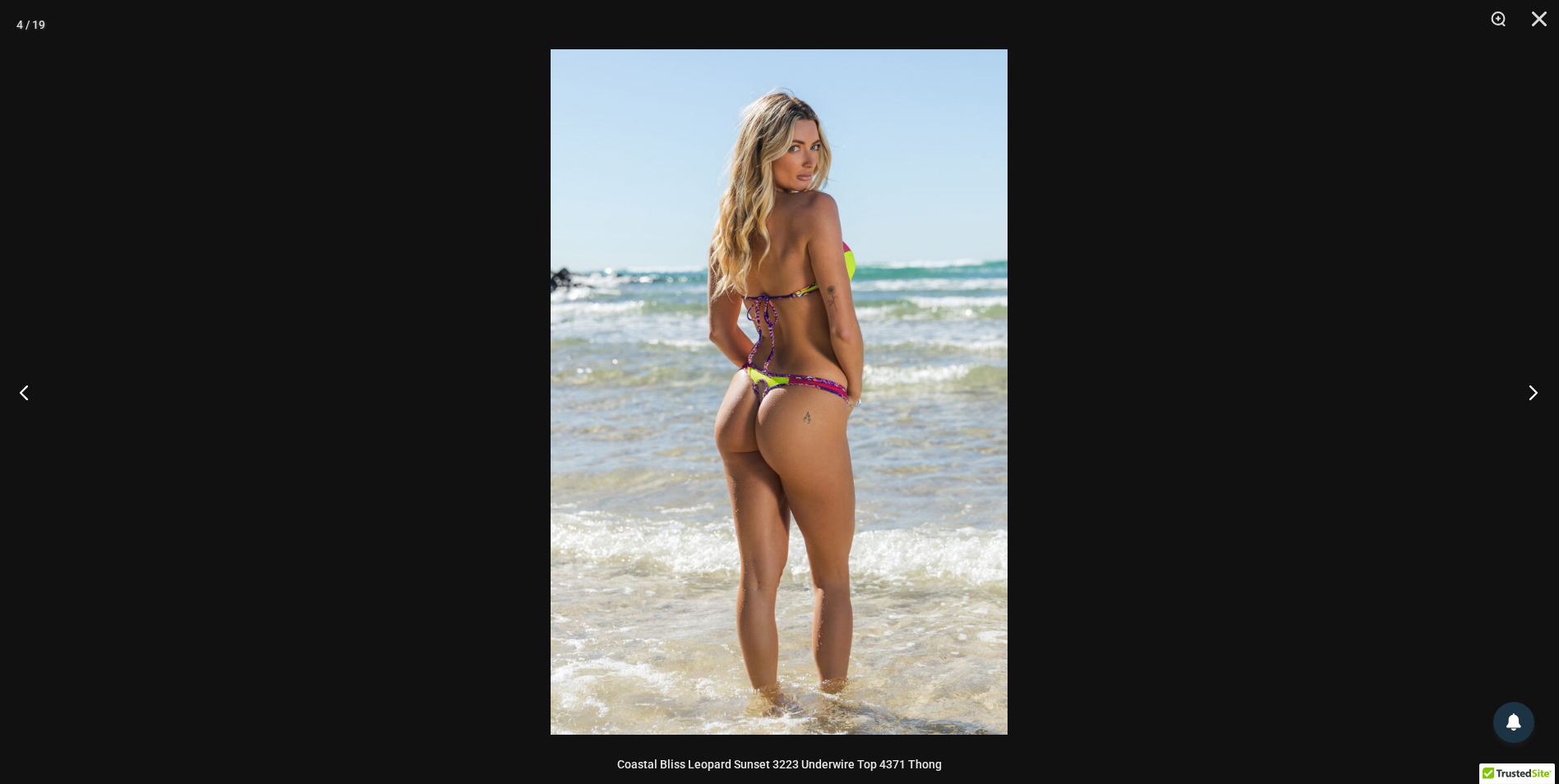
click at [1538, 384] on button "Next" at bounding box center [1528, 392] width 62 height 82
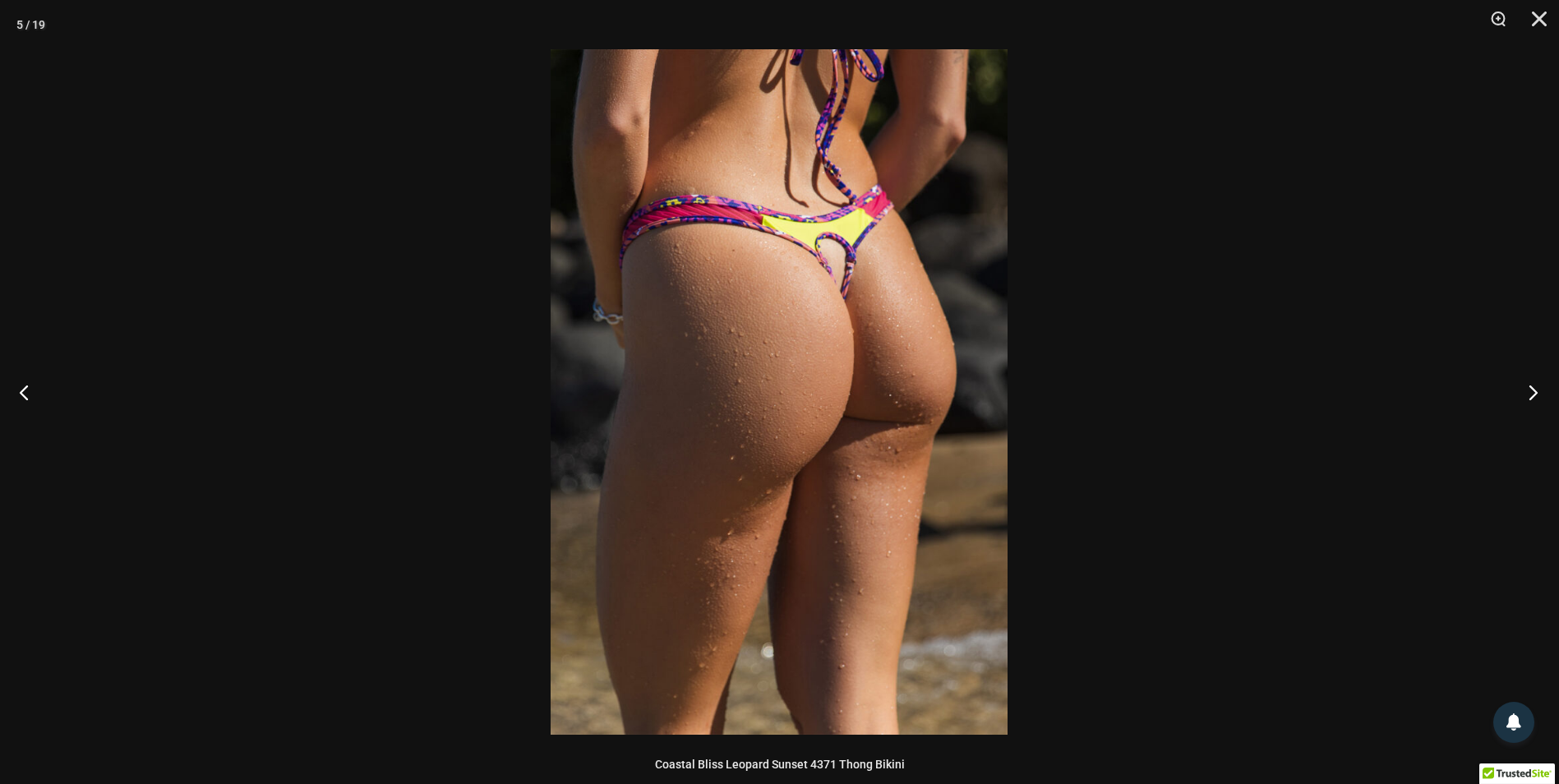
click at [1538, 384] on button "Next" at bounding box center [1528, 392] width 62 height 82
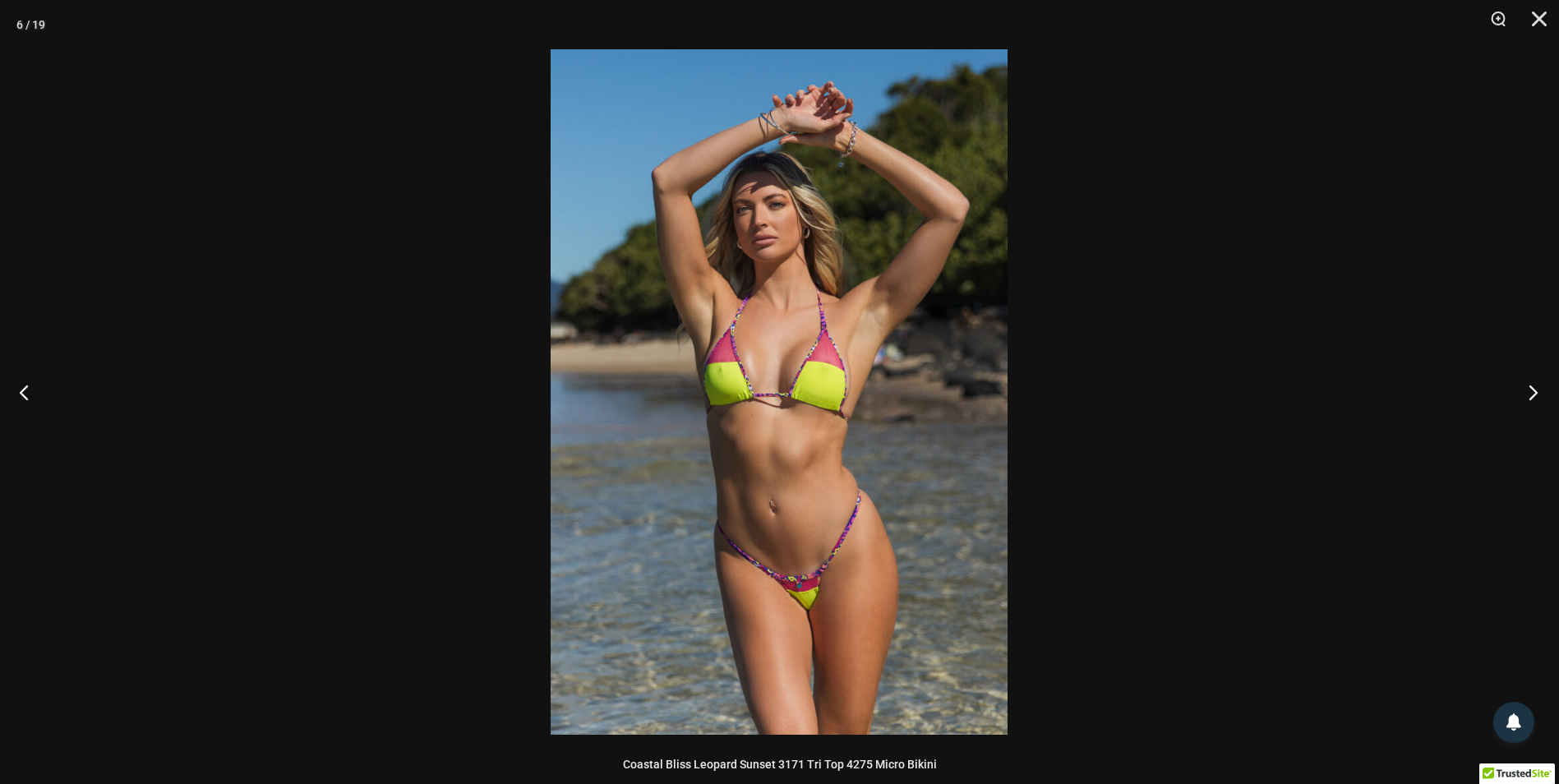
click at [1538, 384] on button "Next" at bounding box center [1528, 392] width 62 height 82
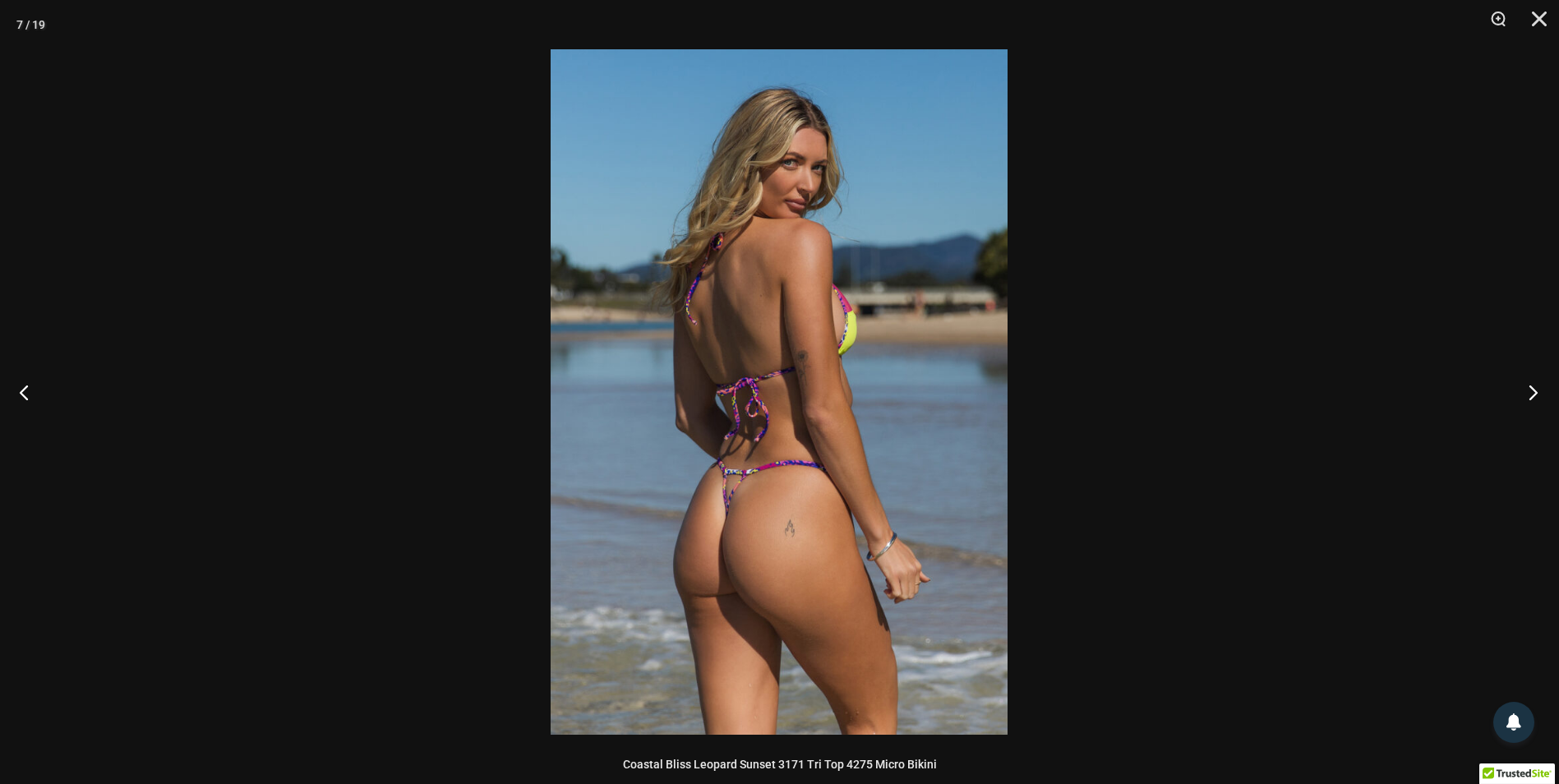
click at [1538, 384] on button "Next" at bounding box center [1528, 392] width 62 height 82
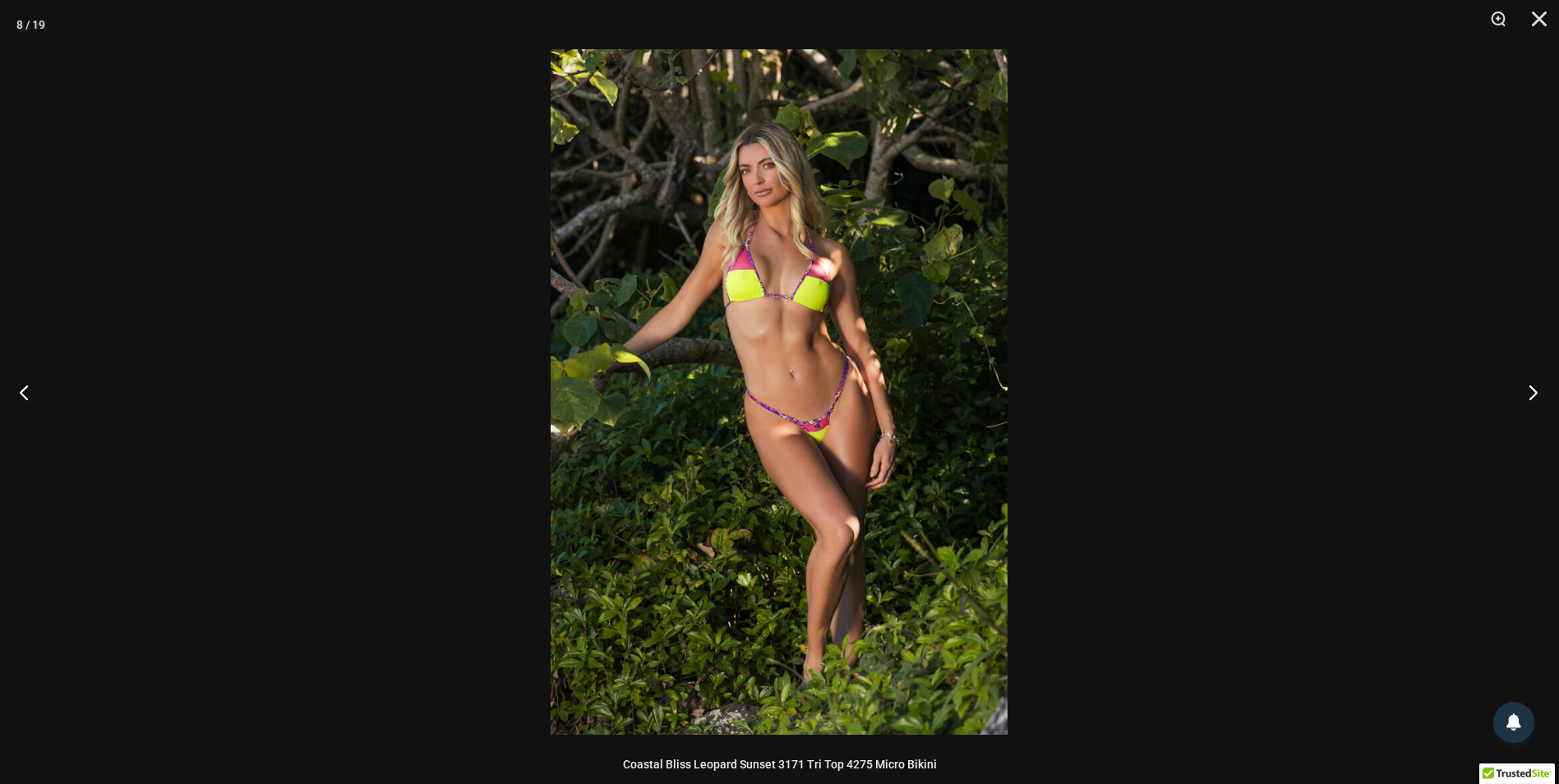
click at [1538, 383] on button "Next" at bounding box center [1528, 392] width 62 height 82
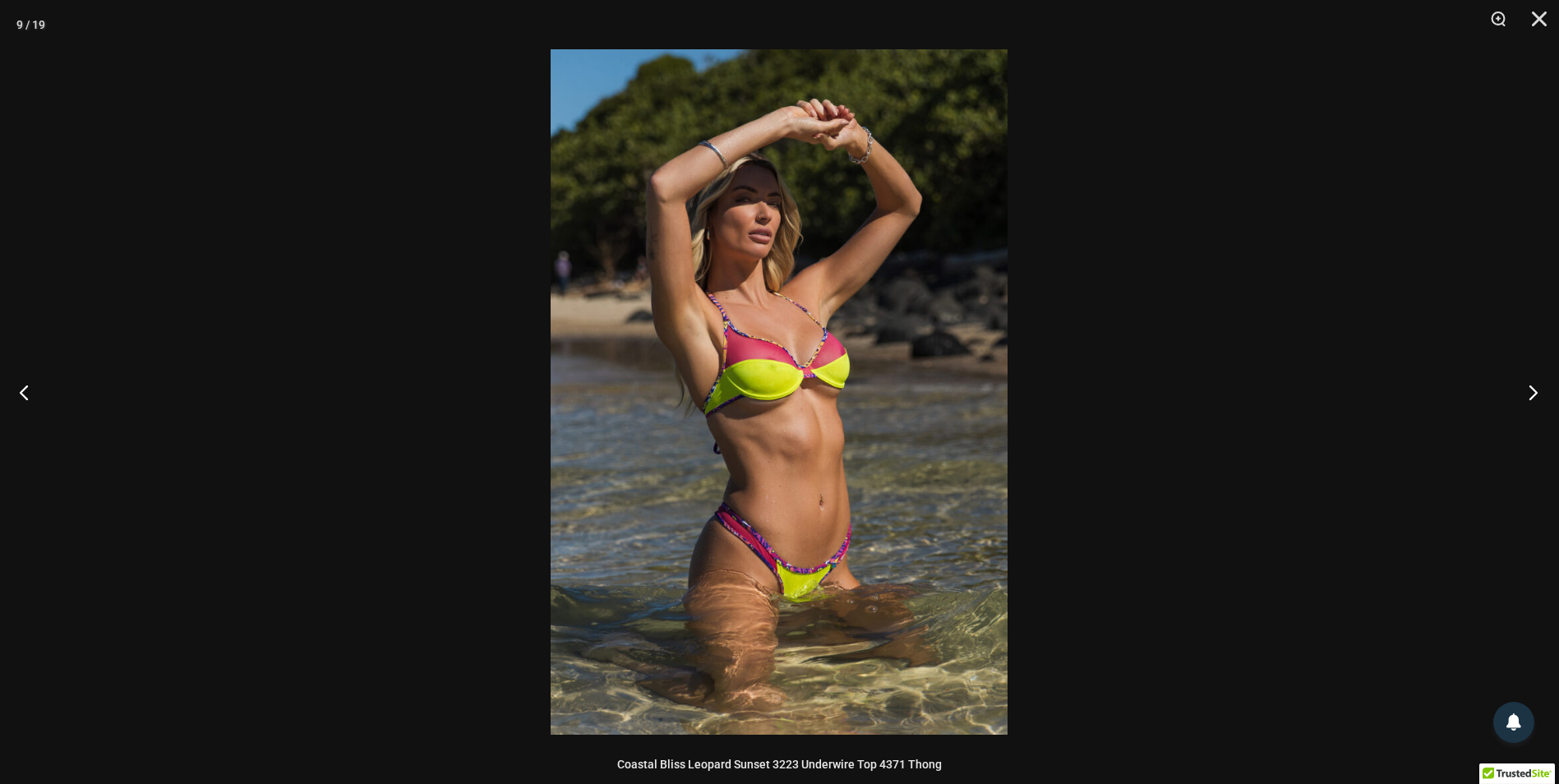
click at [1538, 383] on button "Next" at bounding box center [1528, 392] width 62 height 82
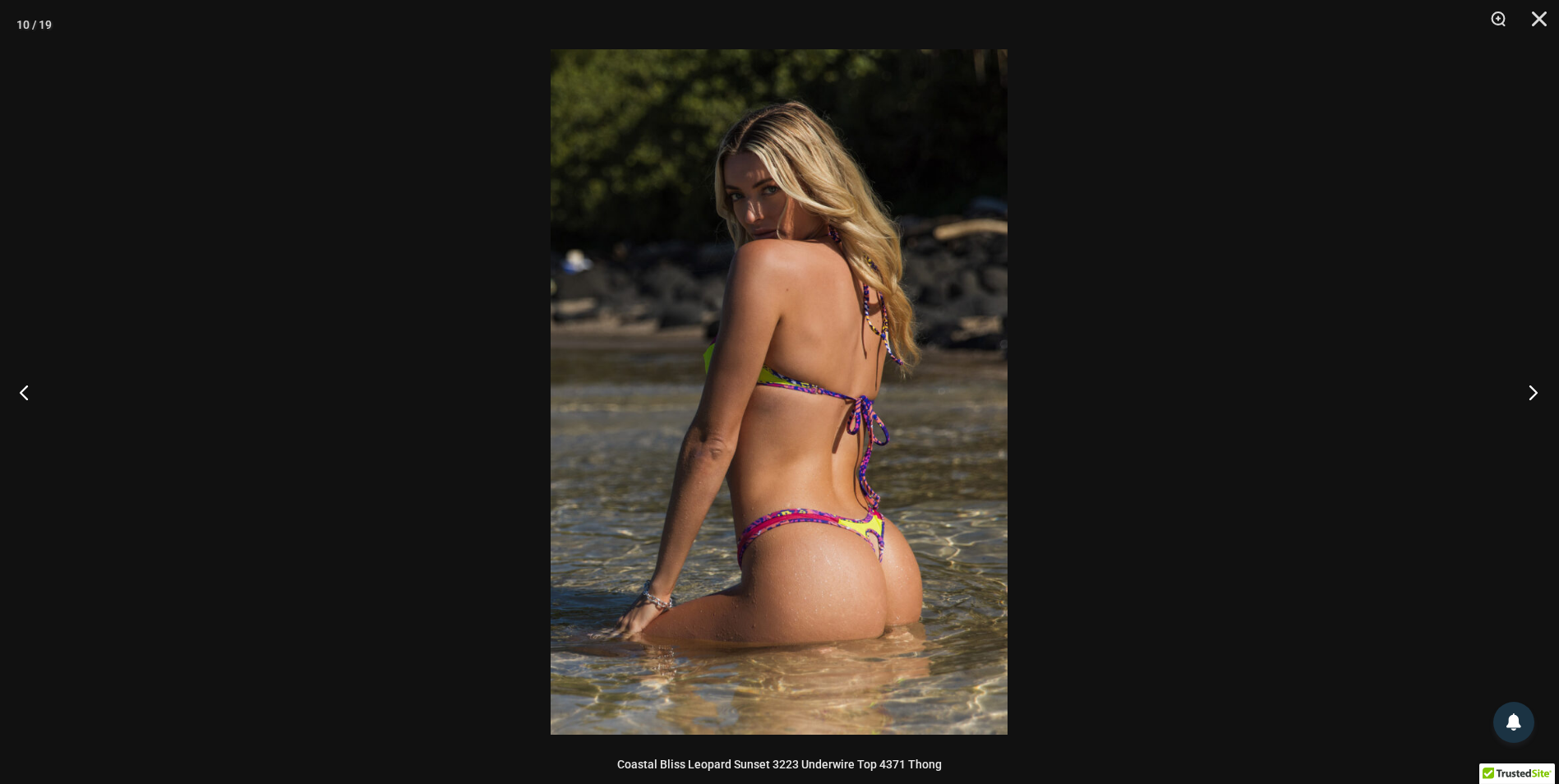
click at [1538, 385] on button "Next" at bounding box center [1528, 392] width 62 height 82
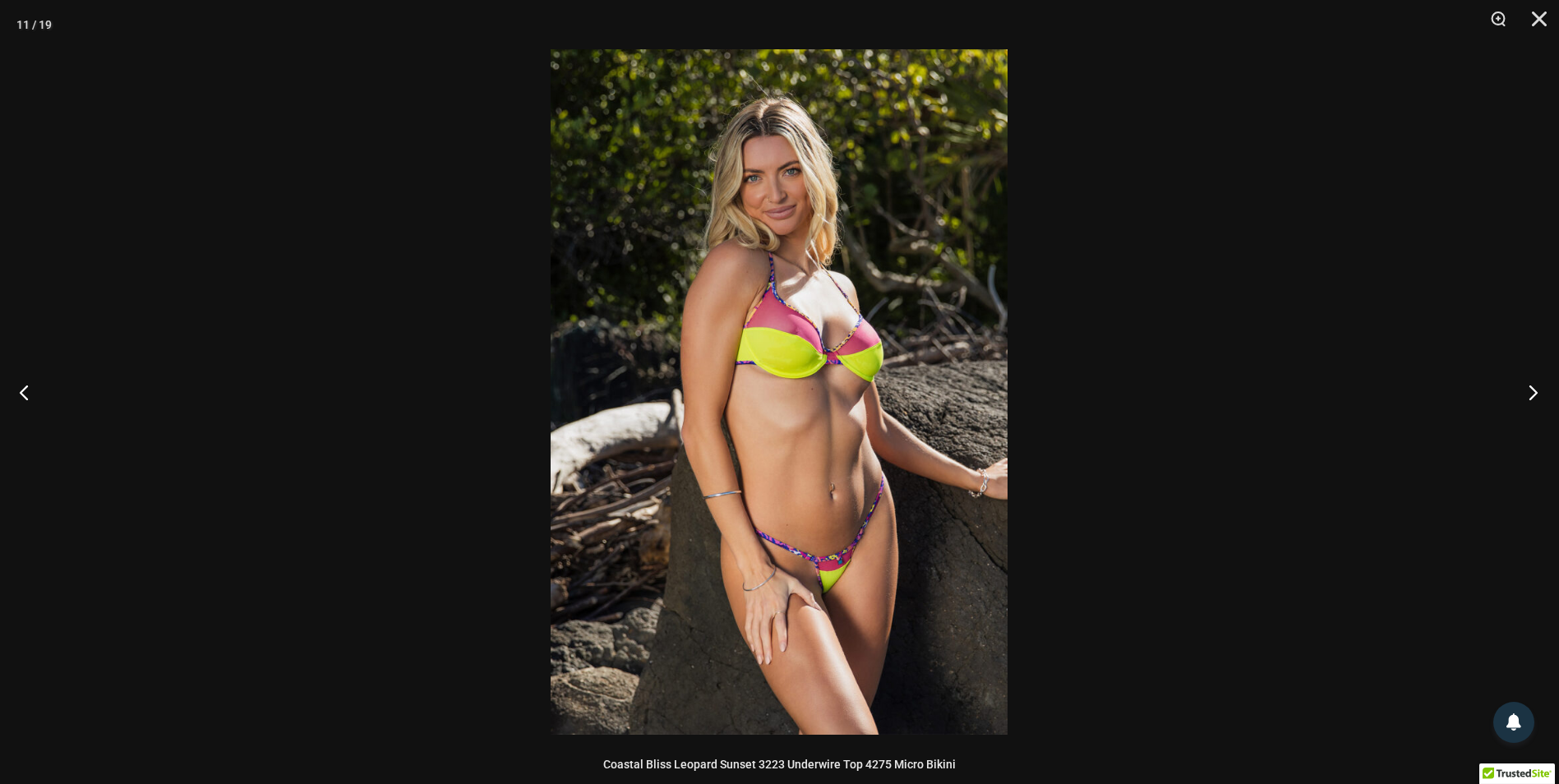
click at [1538, 386] on button "Next" at bounding box center [1528, 392] width 62 height 82
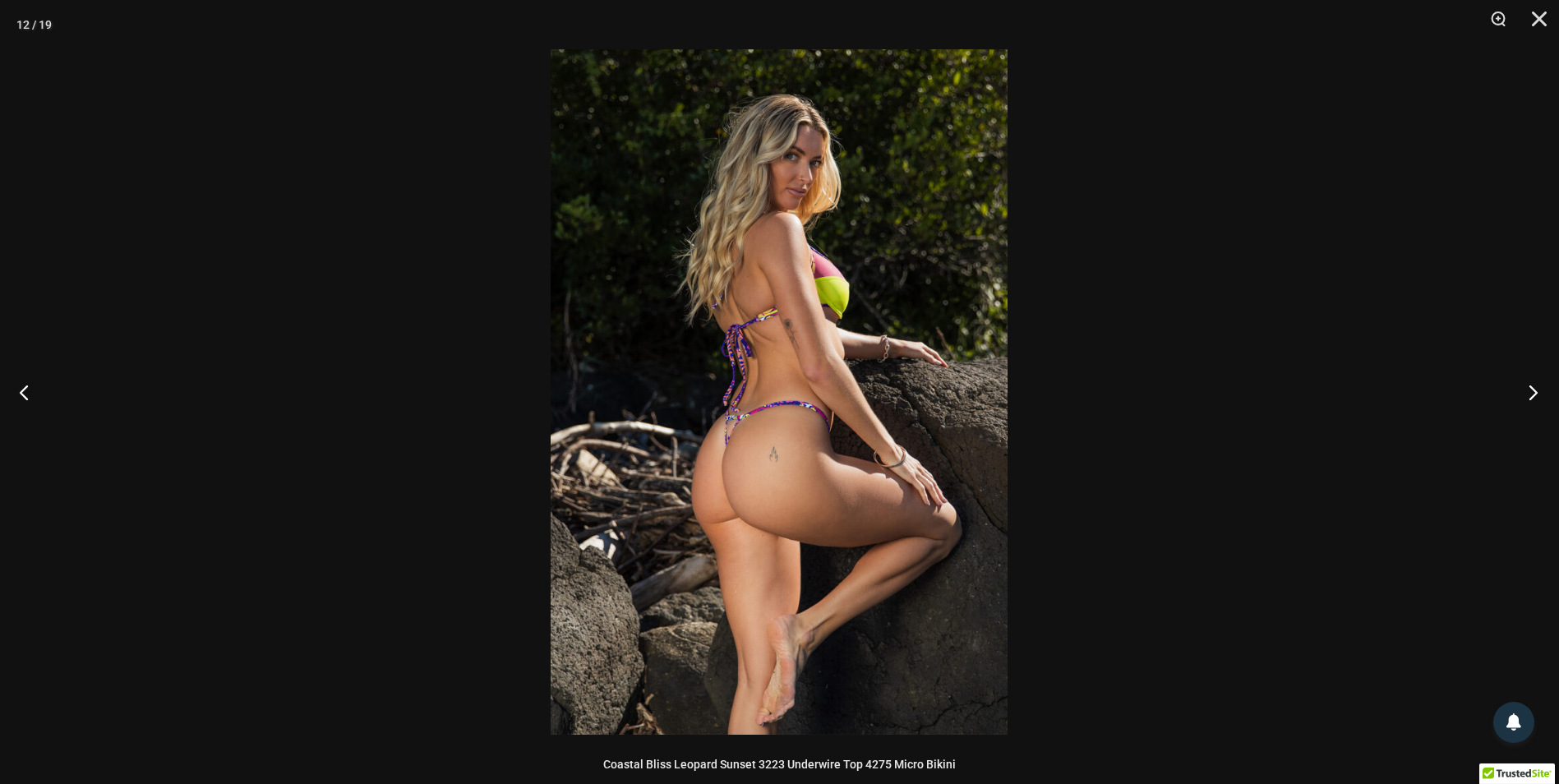
click at [1538, 386] on button "Next" at bounding box center [1528, 392] width 62 height 82
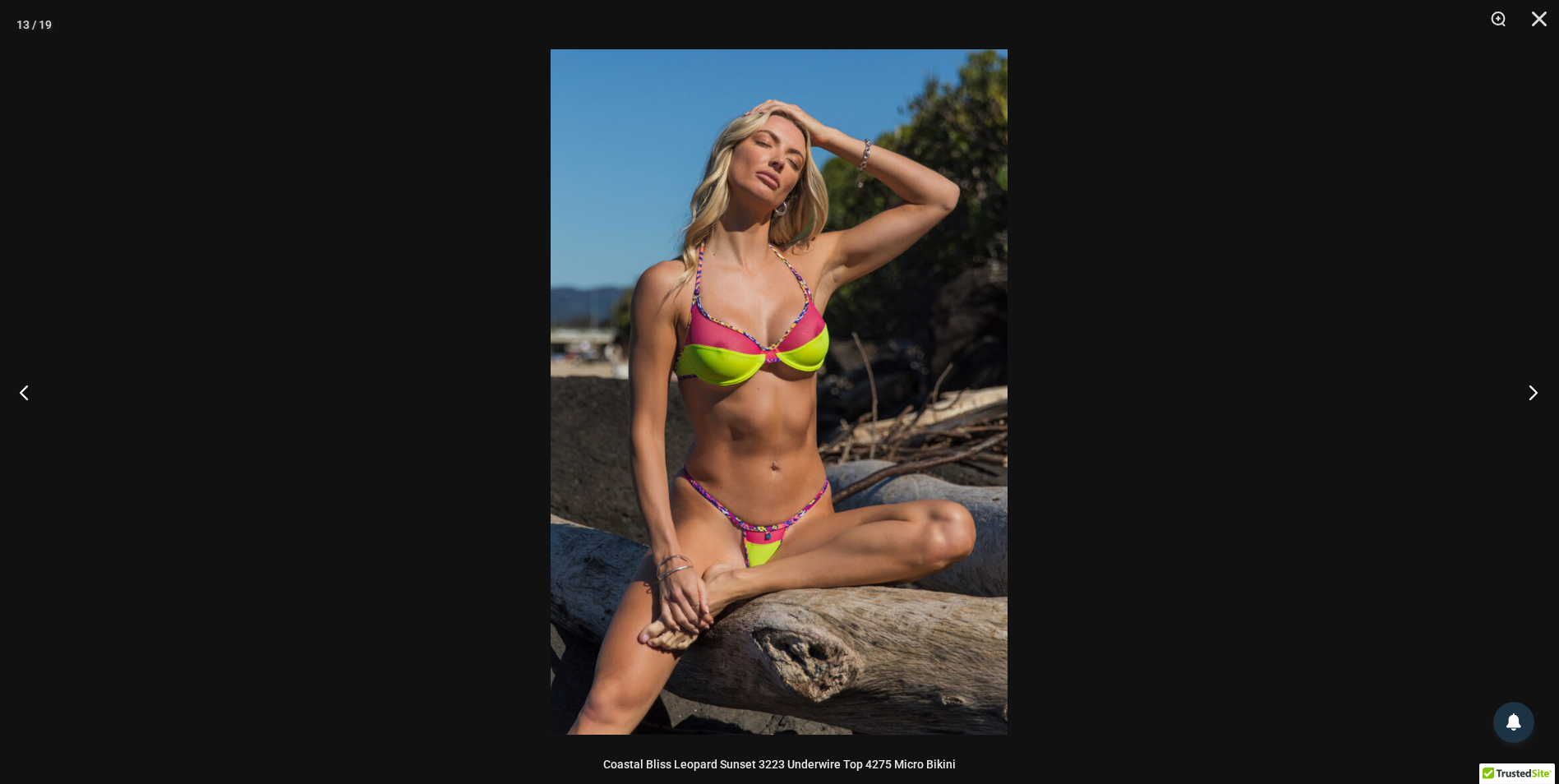
click at [1538, 386] on button "Next" at bounding box center [1528, 392] width 62 height 82
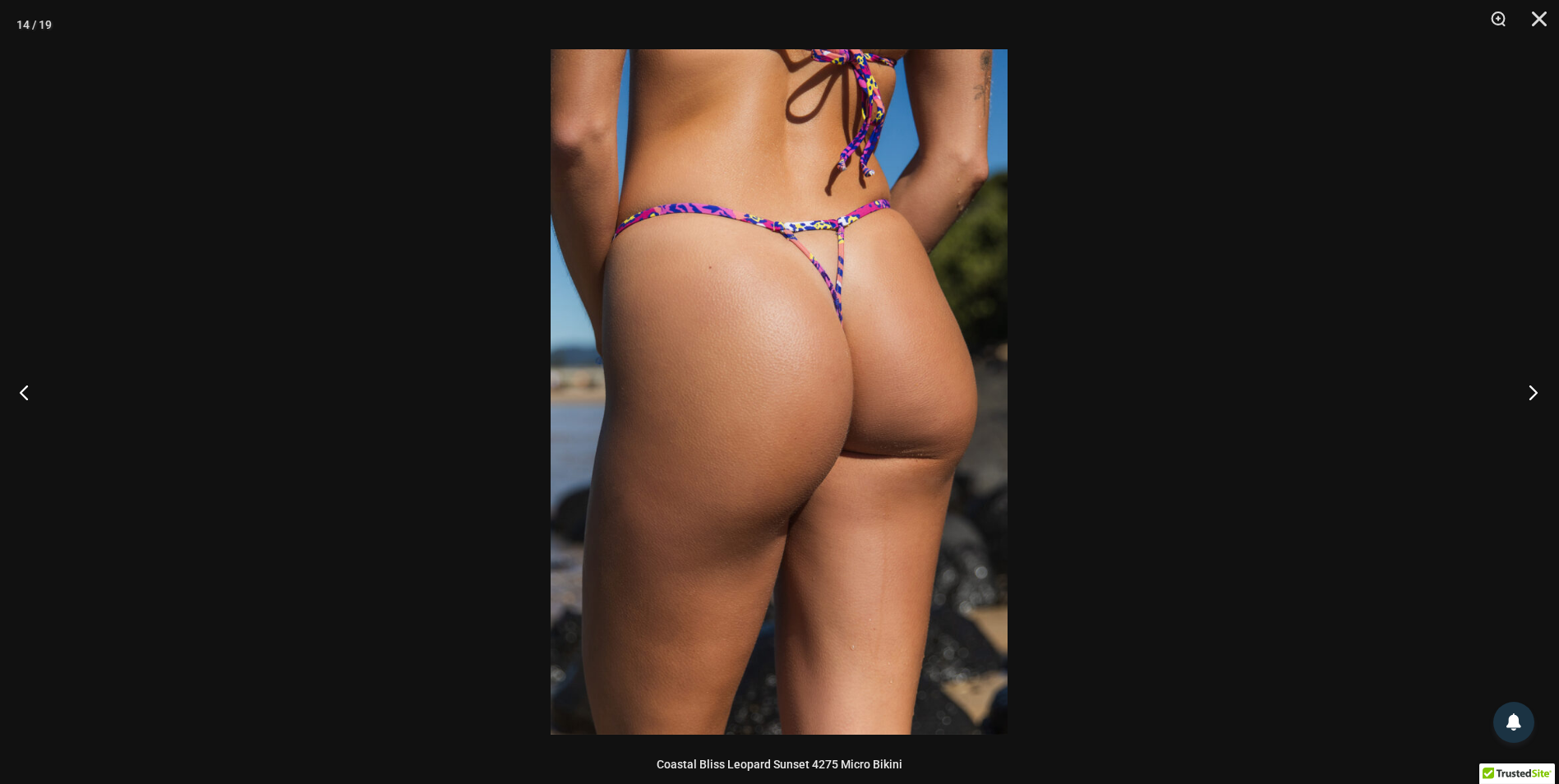
click at [1538, 386] on button "Next" at bounding box center [1528, 392] width 62 height 82
